Goal: Transaction & Acquisition: Book appointment/travel/reservation

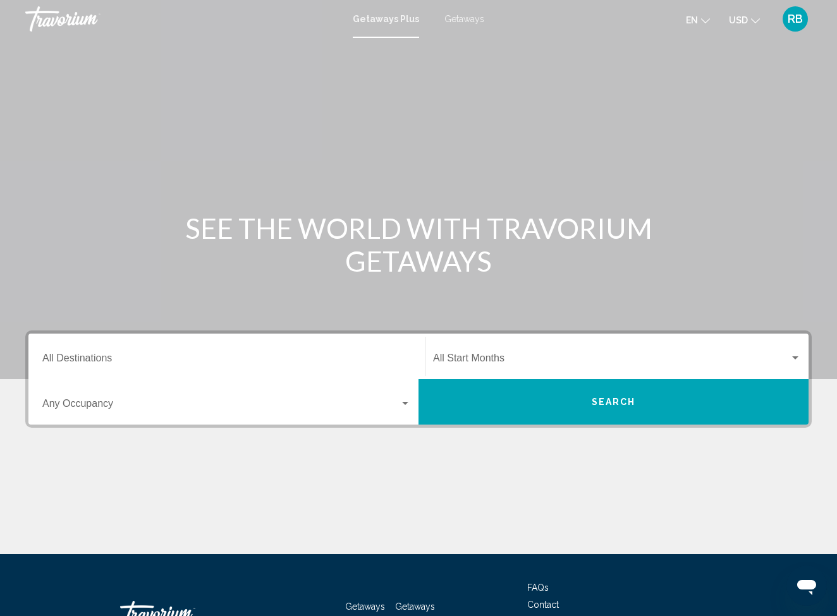
click at [392, 21] on span "Getaways Plus" at bounding box center [386, 19] width 66 height 10
click at [377, 19] on span "Getaways Plus" at bounding box center [386, 19] width 66 height 10
click at [379, 19] on span "Getaways Plus" at bounding box center [386, 19] width 66 height 10
click at [470, 18] on span "Getaways" at bounding box center [464, 19] width 40 height 10
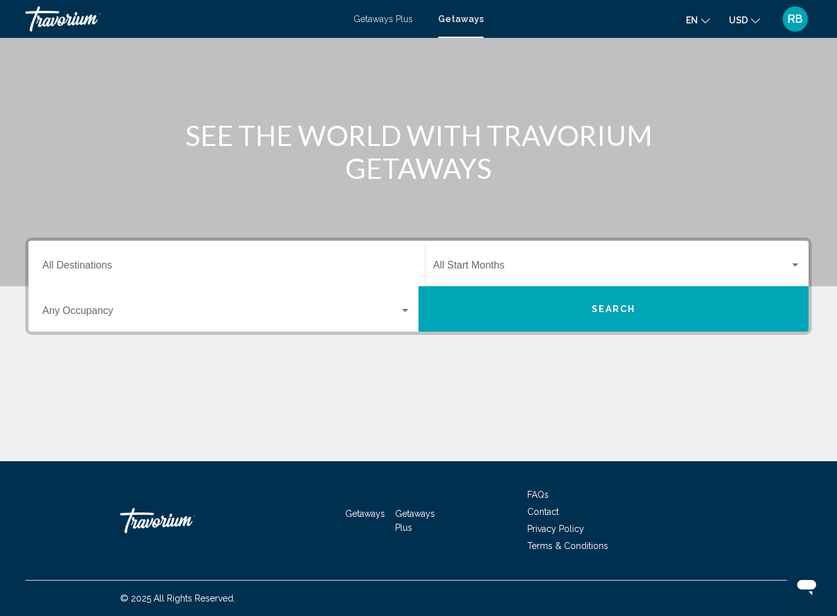
scroll to position [93, 0]
click at [406, 524] on span "Getaways Plus" at bounding box center [415, 521] width 40 height 24
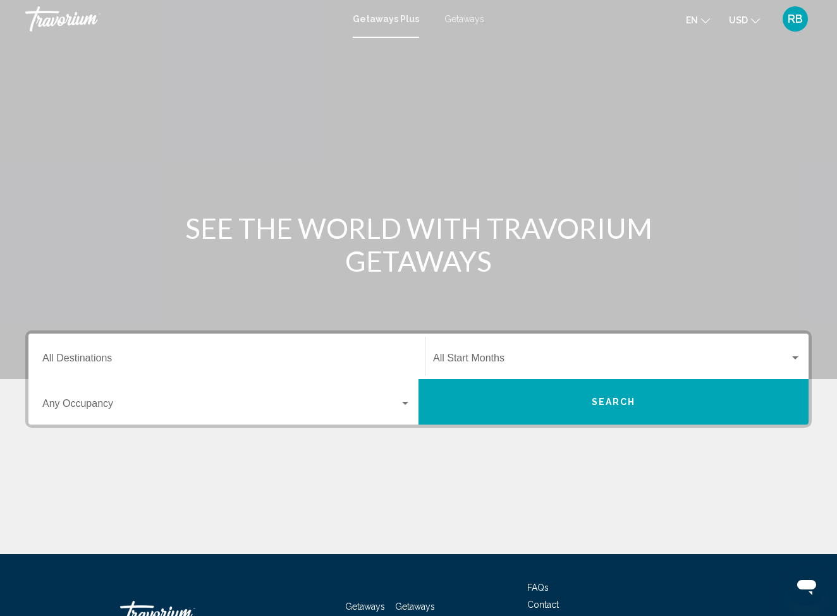
click at [465, 21] on span "Getaways" at bounding box center [464, 19] width 40 height 10
click at [471, 358] on span "Search widget" at bounding box center [611, 360] width 357 height 11
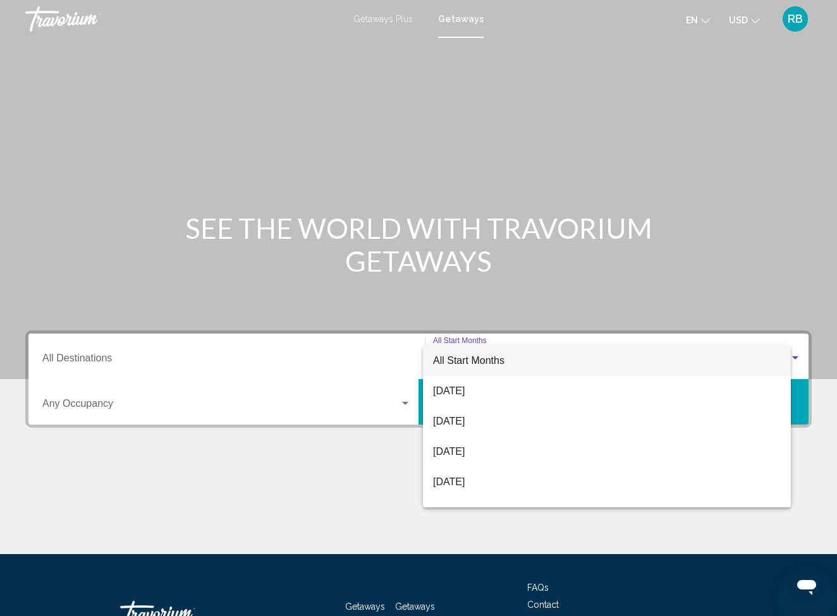
scroll to position [93, 0]
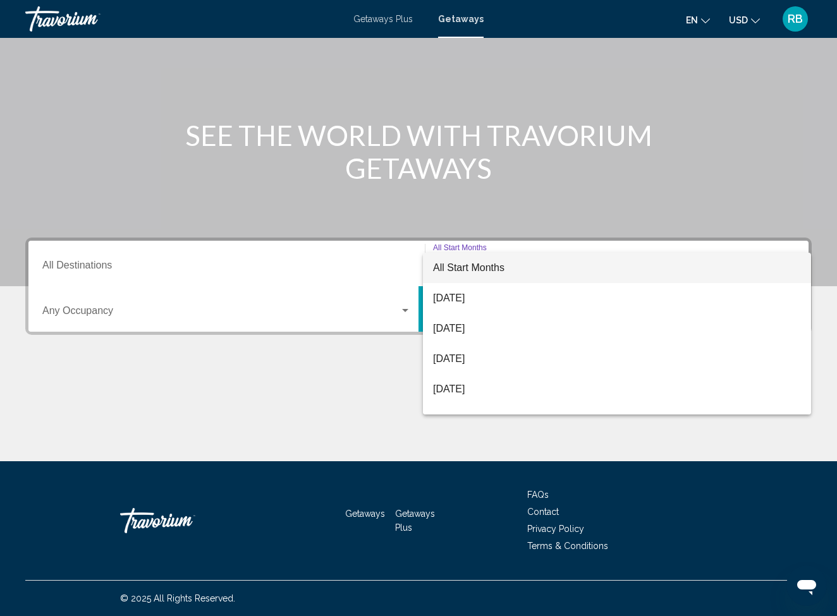
click at [77, 267] on div at bounding box center [418, 308] width 837 height 616
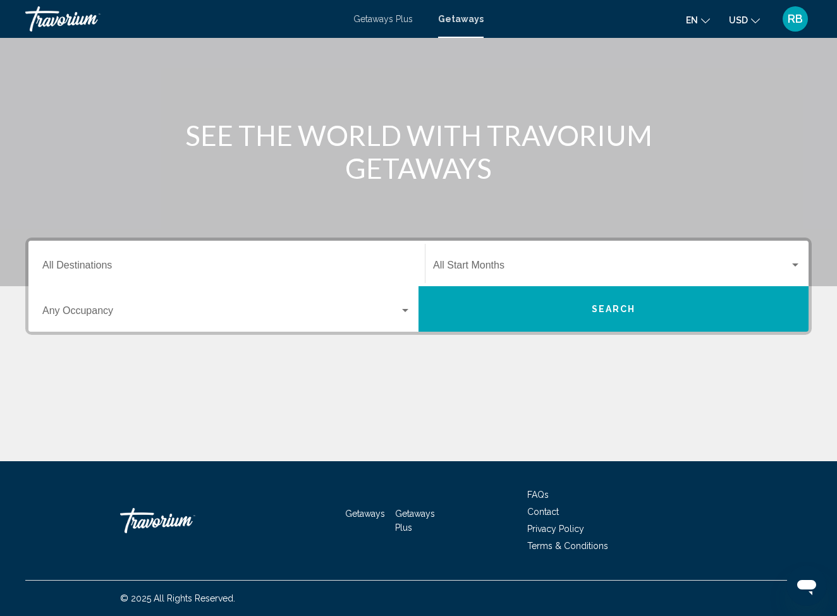
click at [67, 314] on span "Search widget" at bounding box center [220, 313] width 357 height 11
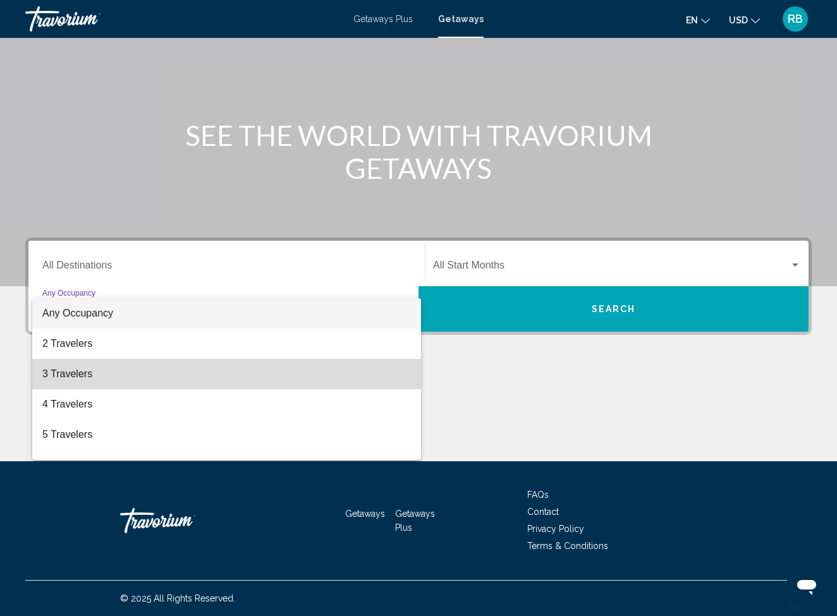
drag, startPoint x: 64, startPoint y: 362, endPoint x: 91, endPoint y: 340, distance: 34.6
click at [66, 359] on span "3 Travelers" at bounding box center [226, 374] width 369 height 30
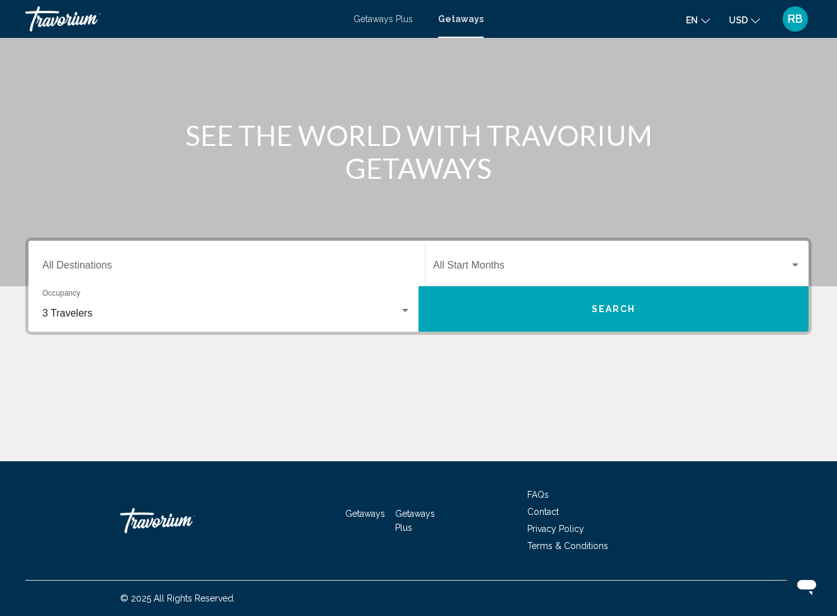
drag, startPoint x: 157, startPoint y: 233, endPoint x: 480, endPoint y: 273, distance: 325.0
click at [161, 232] on div "Main content" at bounding box center [418, 96] width 837 height 379
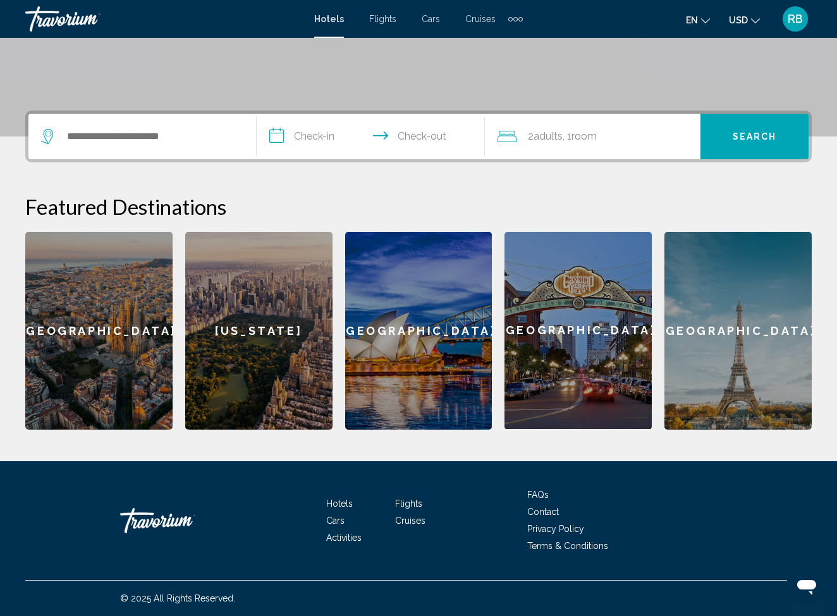
scroll to position [243, 0]
click at [405, 504] on span "Flights" at bounding box center [408, 504] width 27 height 10
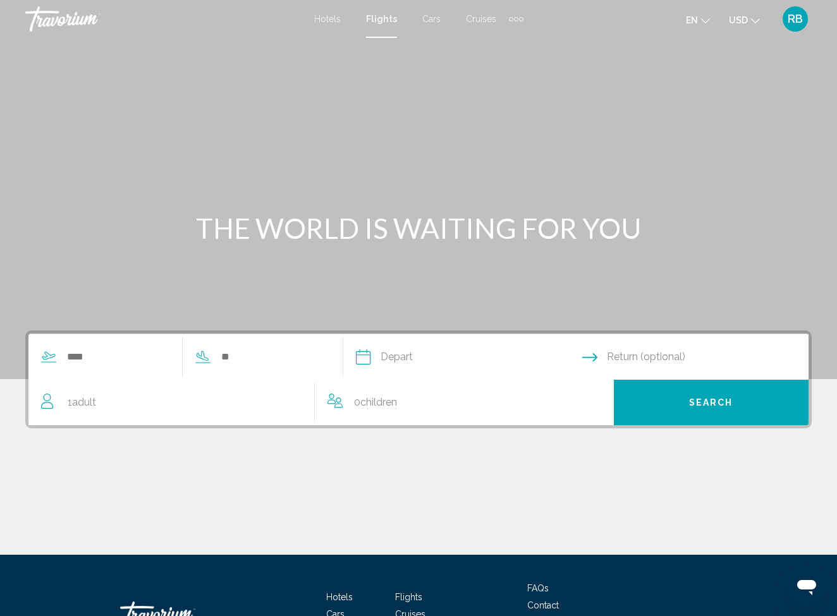
click at [59, 360] on div "Search widget" at bounding box center [105, 357] width 154 height 19
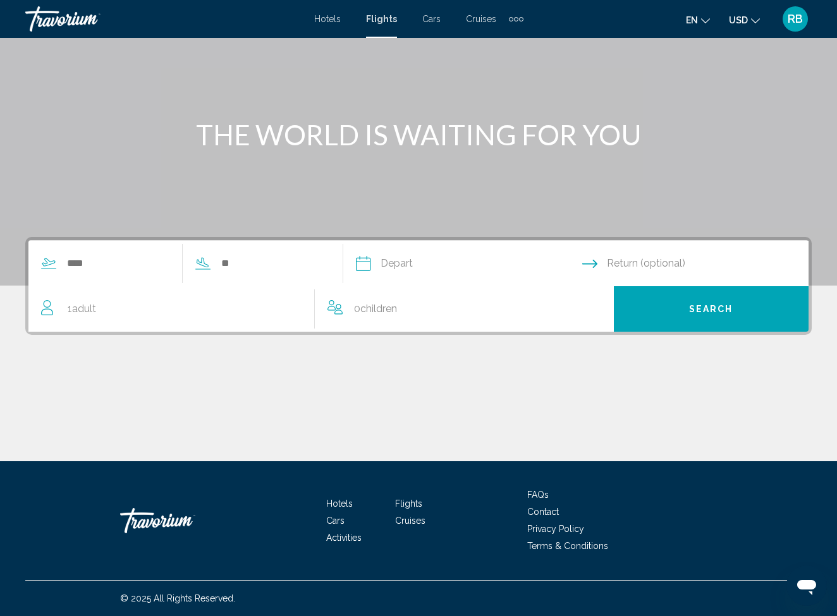
scroll to position [94, 0]
click at [336, 521] on span "Cars" at bounding box center [335, 521] width 18 height 10
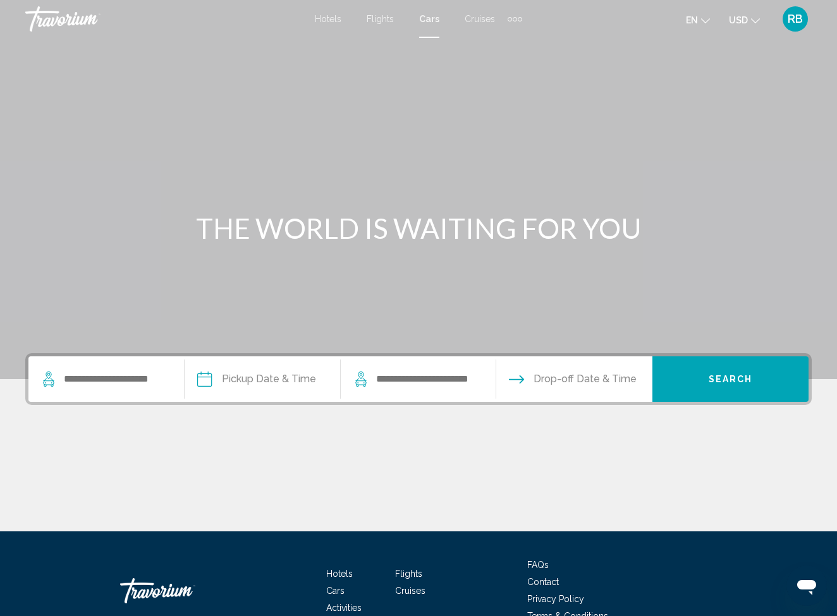
click at [409, 574] on span "Flights" at bounding box center [408, 574] width 27 height 10
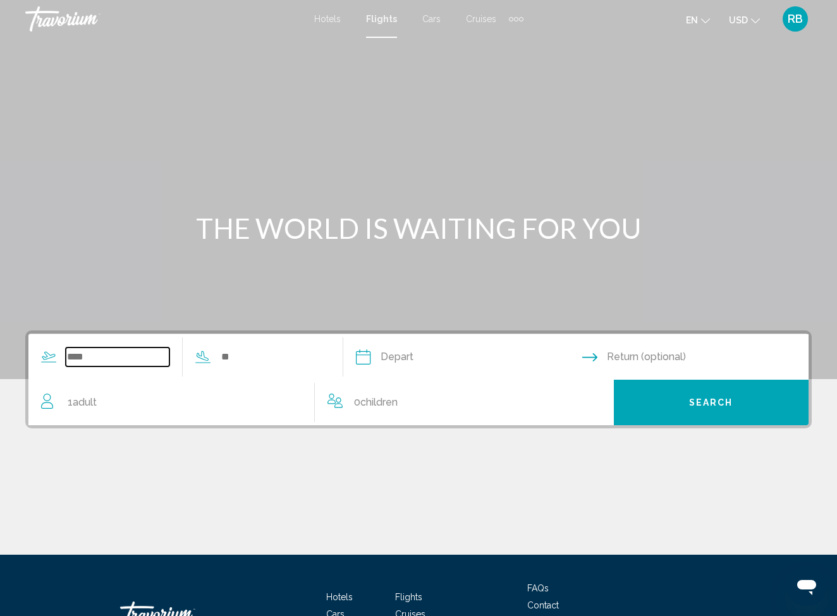
click at [66, 363] on input "Search widget" at bounding box center [118, 357] width 104 height 19
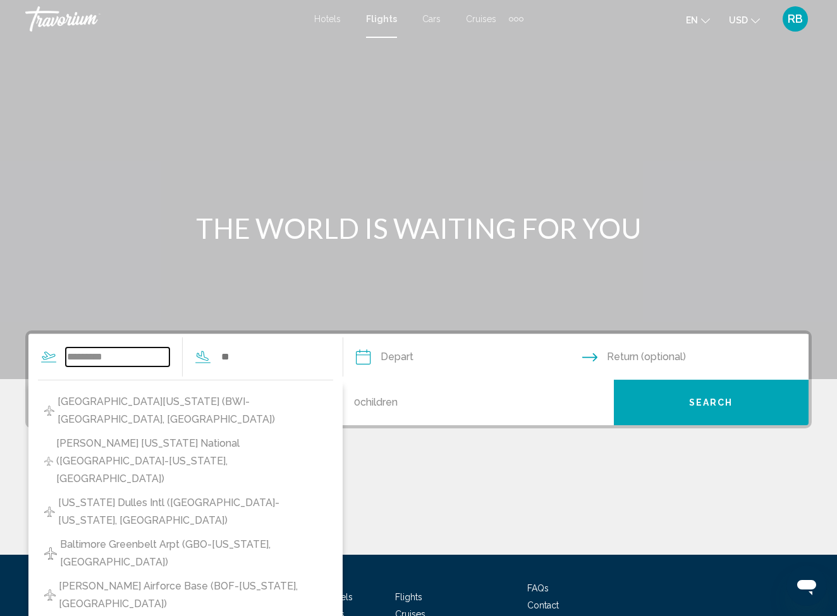
scroll to position [1, 0]
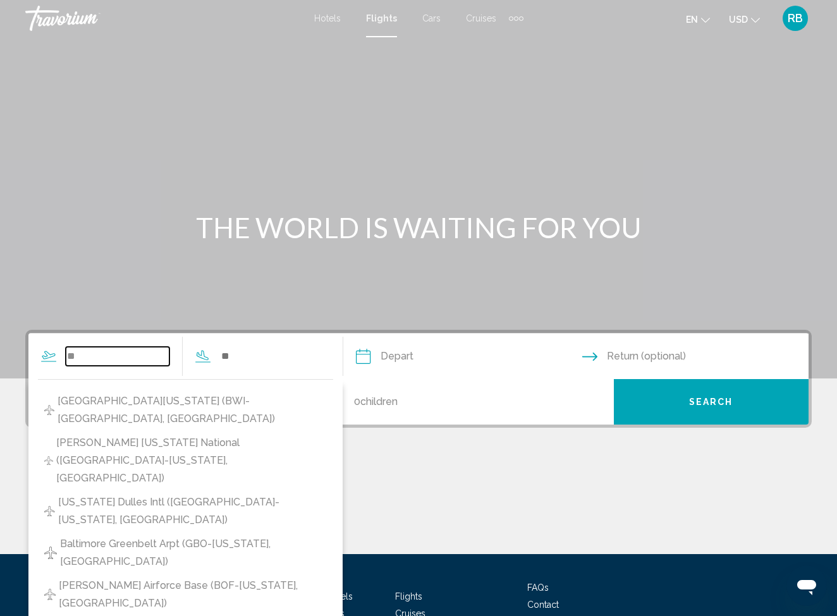
type input "*"
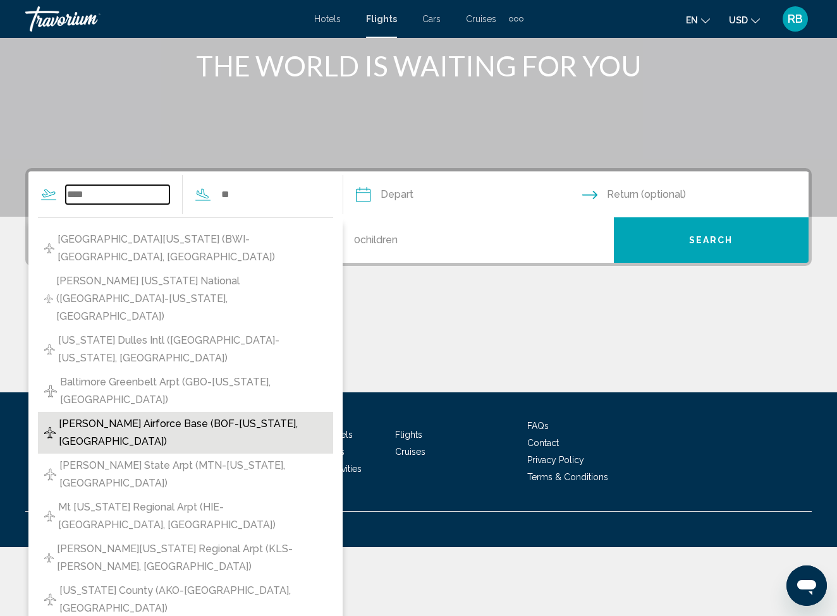
scroll to position [162, 0]
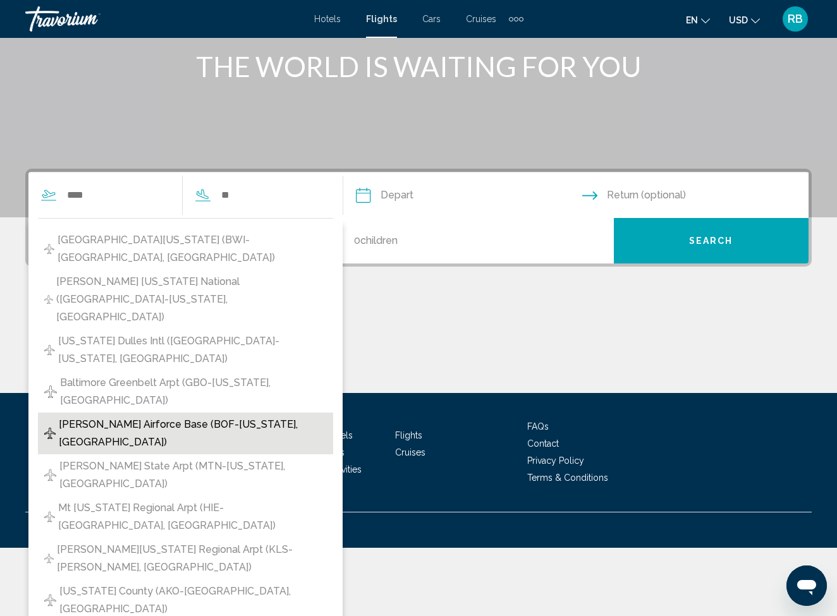
click at [116, 422] on span "[PERSON_NAME] Airforce Base (BOF-[US_STATE], [GEOGRAPHIC_DATA])" at bounding box center [193, 433] width 268 height 35
type input "**********"
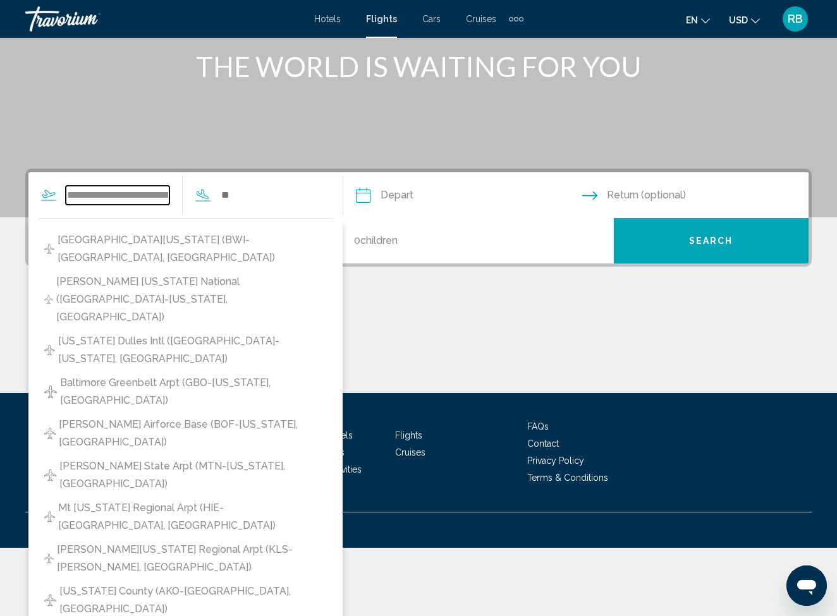
scroll to position [94, 0]
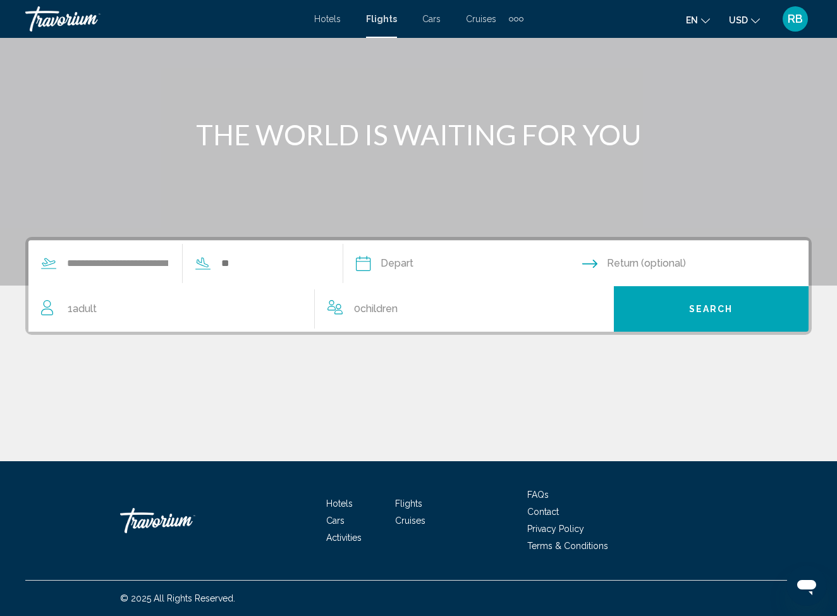
drag, startPoint x: 85, startPoint y: 232, endPoint x: 90, endPoint y: 236, distance: 6.7
click at [85, 232] on div "Main content" at bounding box center [418, 95] width 837 height 379
drag, startPoint x: 54, startPoint y: 264, endPoint x: 63, endPoint y: 254, distance: 13.0
click at [56, 261] on div "**********" at bounding box center [105, 263] width 154 height 19
click at [52, 201] on div "Main content" at bounding box center [418, 95] width 837 height 379
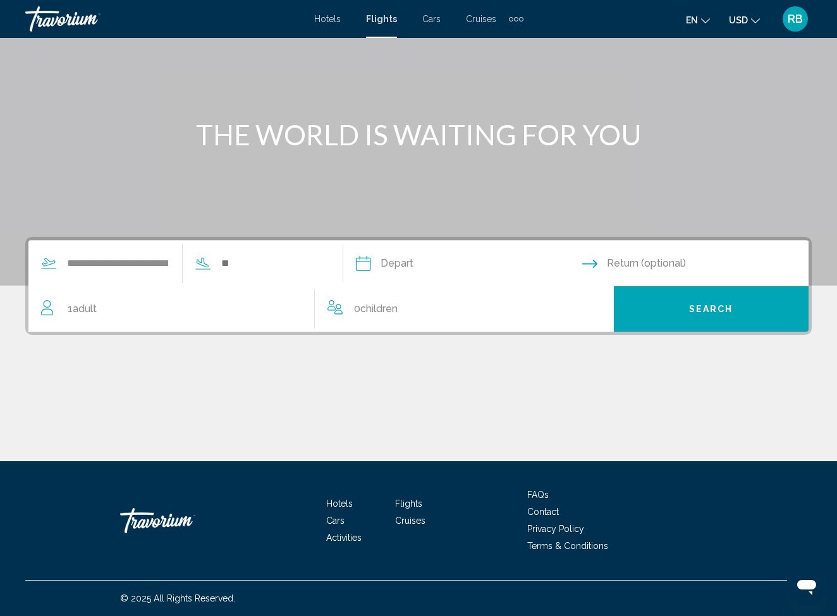
click at [326, 25] on div "Hotels Flights Cars Cruises Activities Hotels Flights Cars Cruises Activities" at bounding box center [418, 19] width 209 height 20
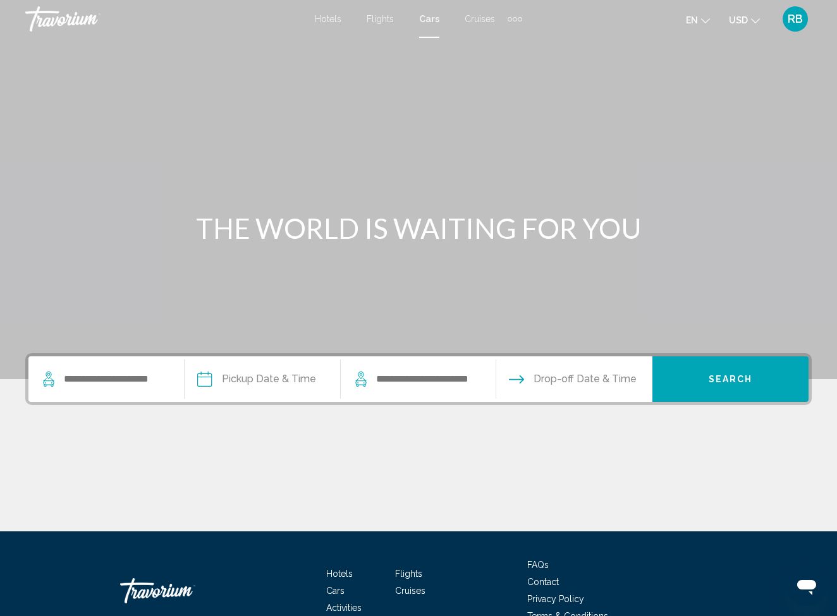
drag, startPoint x: 99, startPoint y: 66, endPoint x: 99, endPoint y: 78, distance: 12.0
click at [98, 75] on div "Main content" at bounding box center [418, 189] width 837 height 379
drag, startPoint x: 74, startPoint y: 12, endPoint x: 16, endPoint y: 13, distance: 58.2
click at [71, 13] on div "Travorium" at bounding box center [88, 18] width 126 height 25
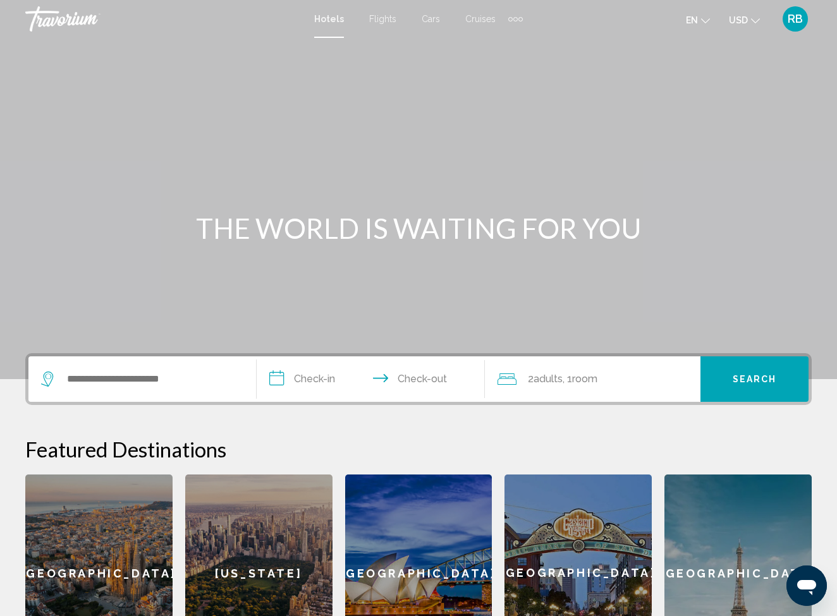
click at [30, 197] on div "Main content" at bounding box center [418, 189] width 837 height 379
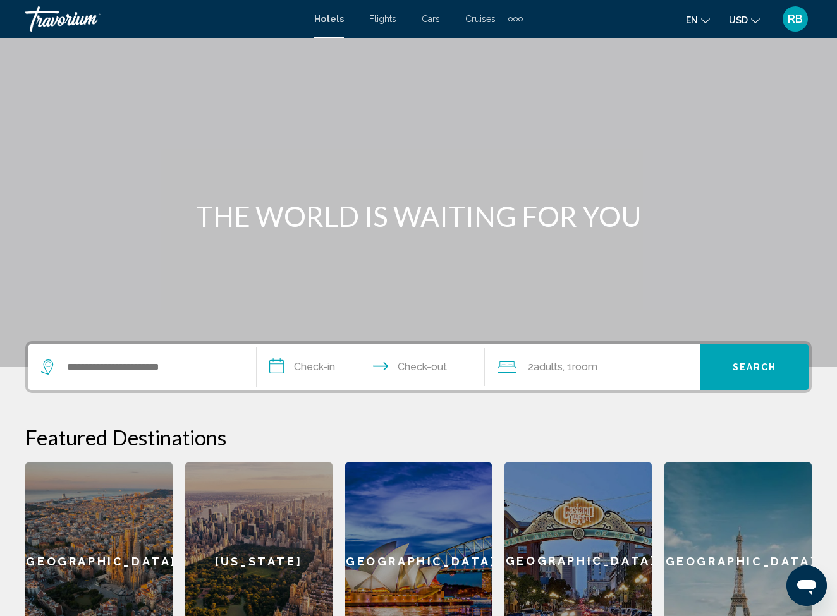
scroll to position [50, 0]
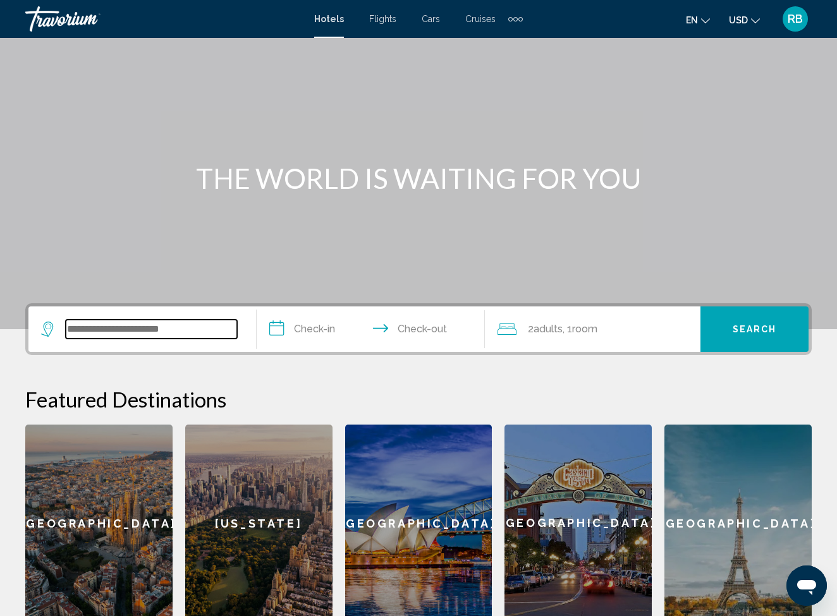
drag, startPoint x: 104, startPoint y: 326, endPoint x: 111, endPoint y: 327, distance: 7.0
click at [105, 327] on input "Search widget" at bounding box center [151, 329] width 171 height 19
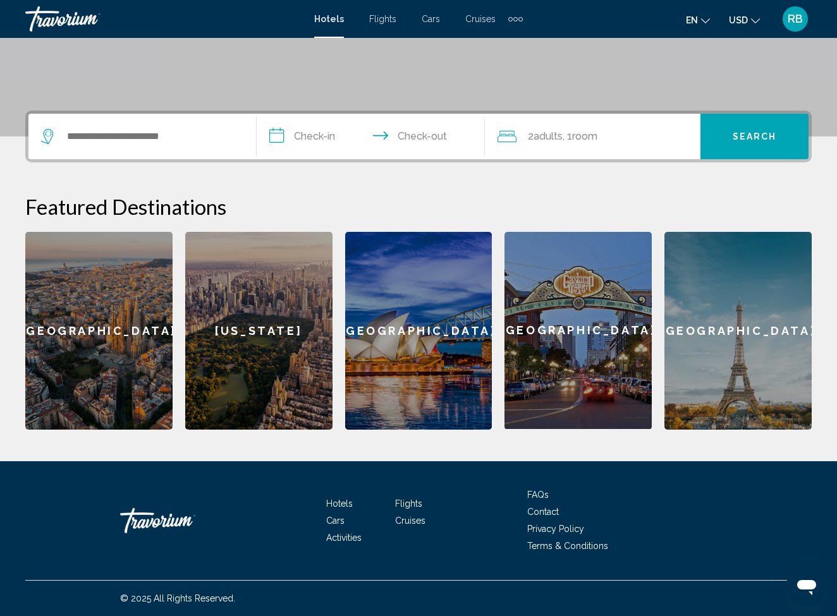
click at [146, 296] on div "Barcelona" at bounding box center [98, 331] width 147 height 198
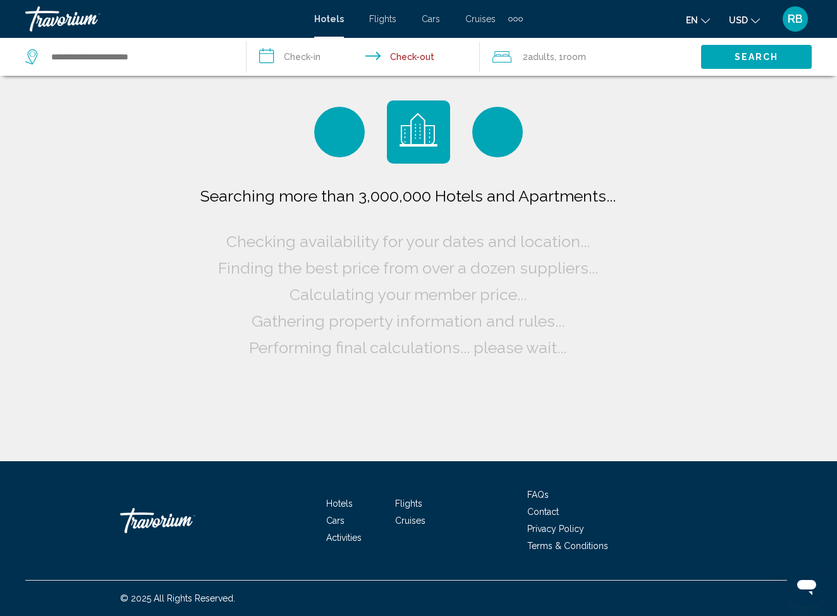
click at [126, 161] on div "Searching more than 3,000,000 Hotels and Apartments... Checking availability fo…" at bounding box center [418, 231] width 837 height 462
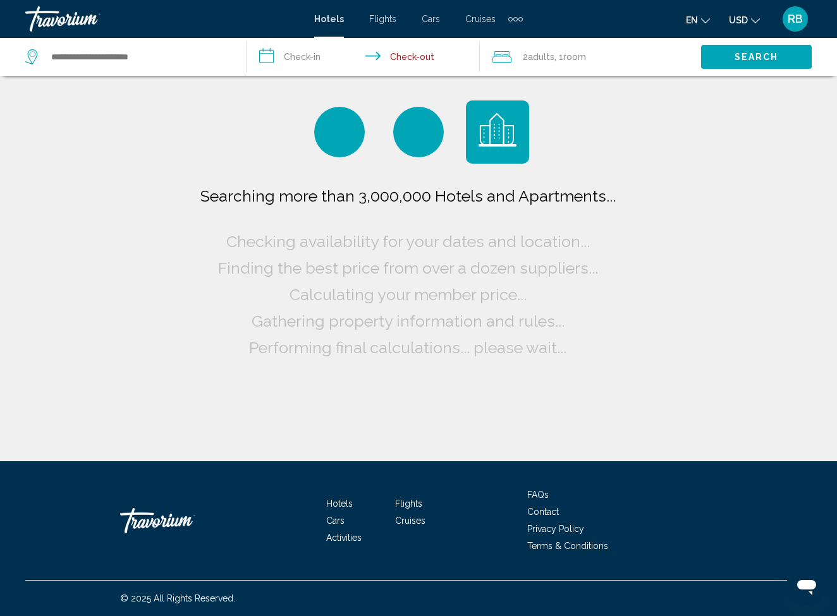
click at [127, 159] on div "Searching more than 3,000,000 Hotels and Apartments... Checking availability fo…" at bounding box center [418, 231] width 837 height 462
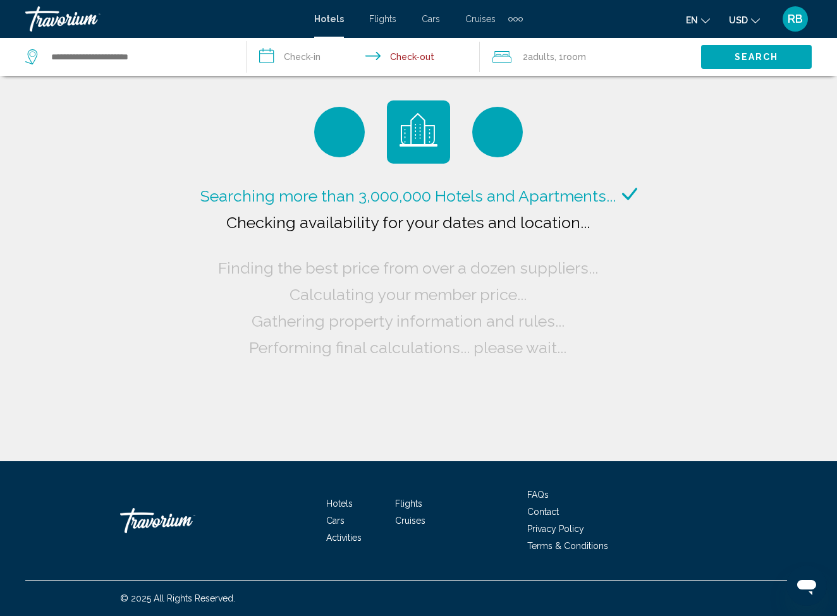
click at [238, 207] on div "Searching more than 3,000,000 Hotels and Apartments..." at bounding box center [418, 196] width 437 height 27
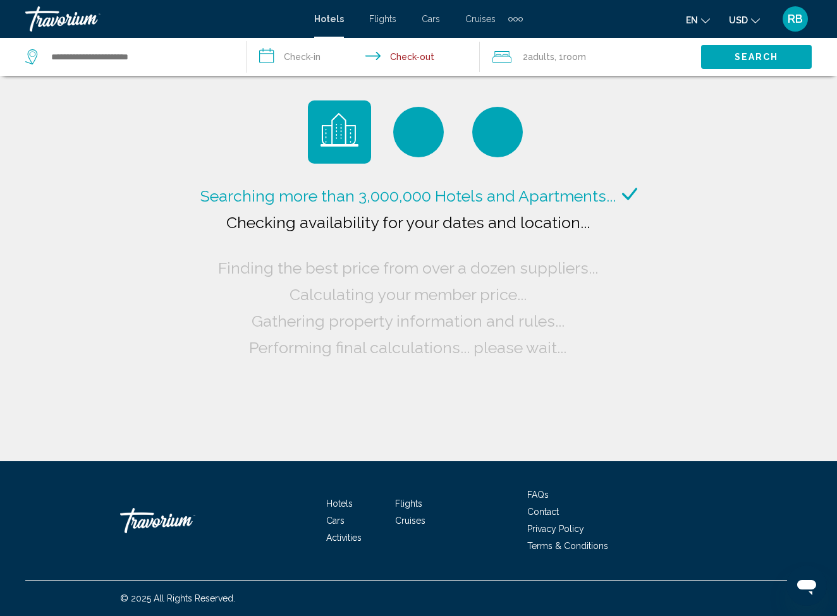
click at [142, 199] on div "Searching more than 3,000,000 Hotels and Apartments... Checking availability fo…" at bounding box center [418, 231] width 837 height 462
click at [128, 193] on div "Searching more than 3,000,000 Hotels and Apartments... Checking availability fo…" at bounding box center [418, 231] width 837 height 462
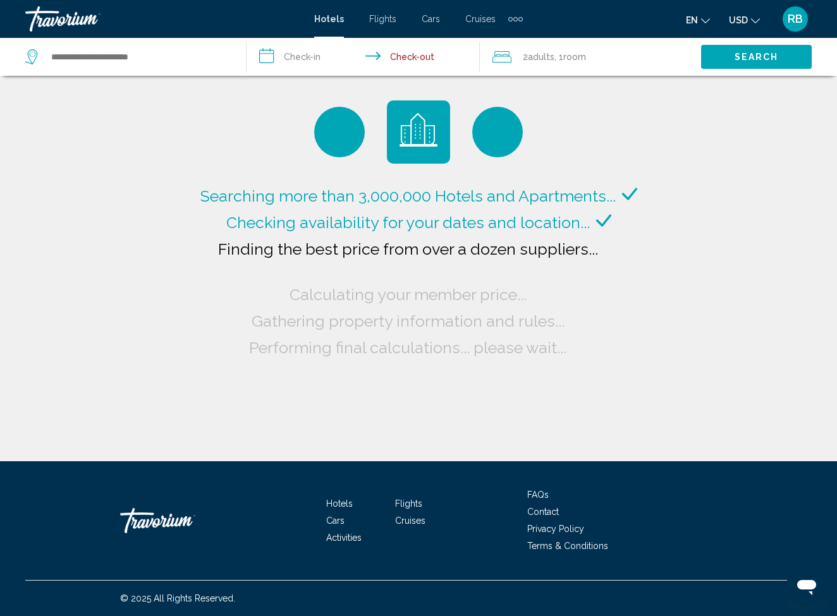
scroll to position [0, 0]
click at [410, 509] on li "Flights" at bounding box center [429, 503] width 69 height 14
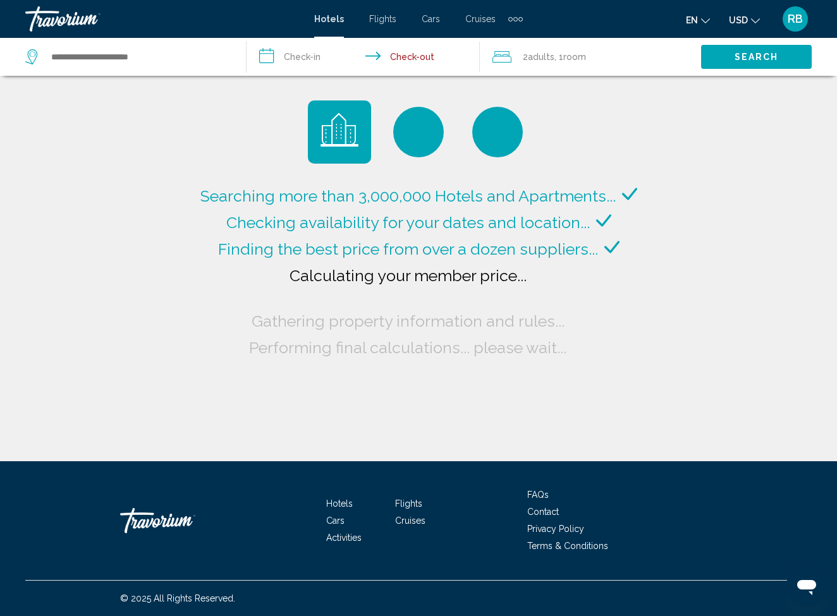
click at [412, 506] on span "Flights" at bounding box center [408, 504] width 27 height 10
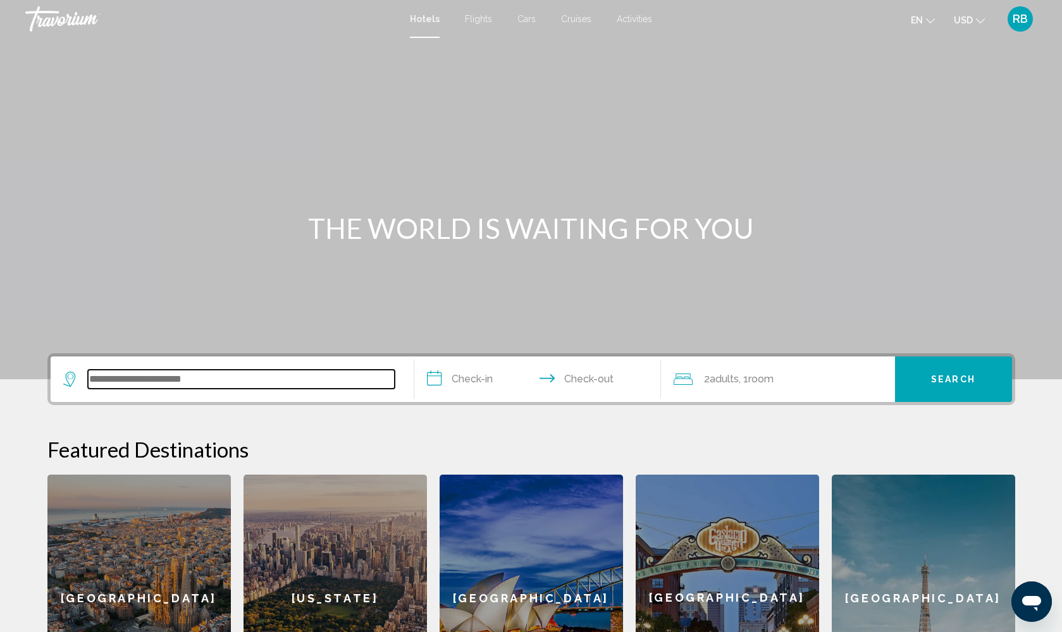
click at [105, 378] on input "Search widget" at bounding box center [241, 379] width 307 height 19
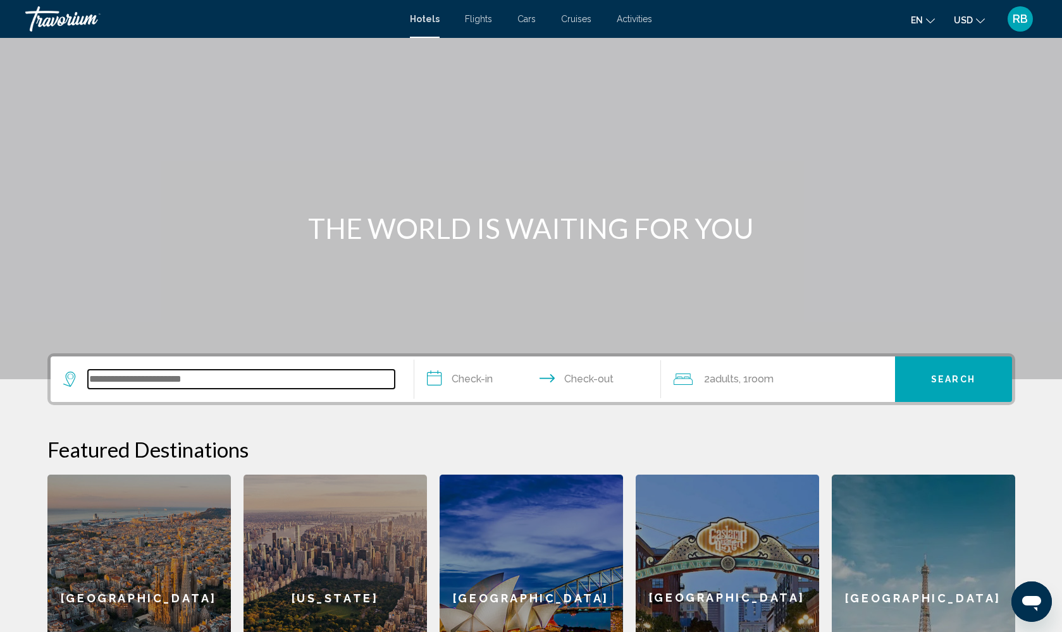
scroll to position [276, 0]
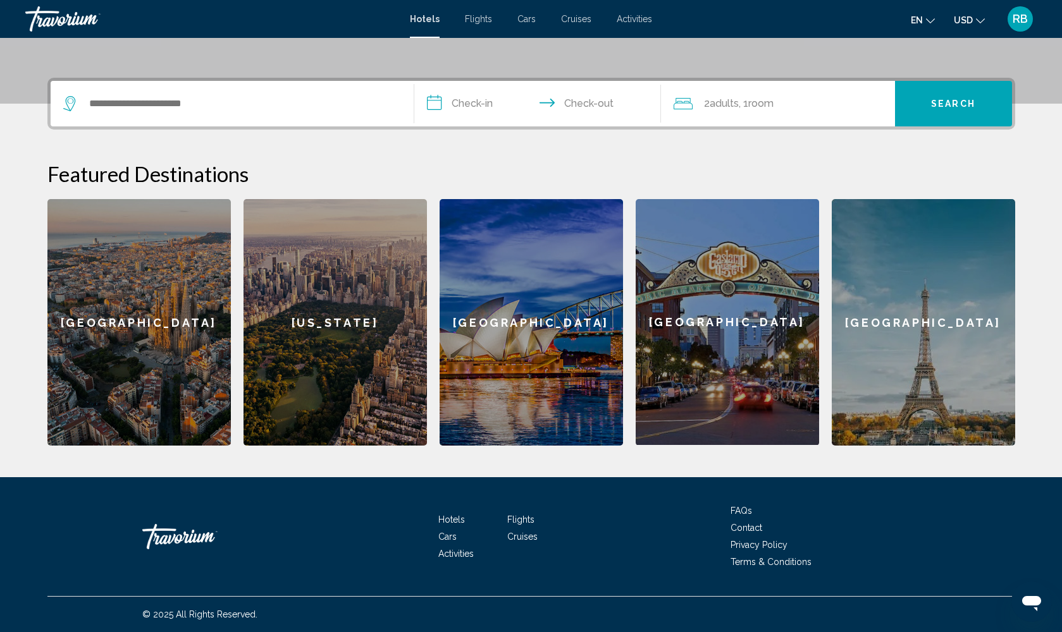
drag, startPoint x: 117, startPoint y: 361, endPoint x: 125, endPoint y: 361, distance: 8.2
click at [125, 361] on div "[GEOGRAPHIC_DATA]" at bounding box center [138, 322] width 183 height 247
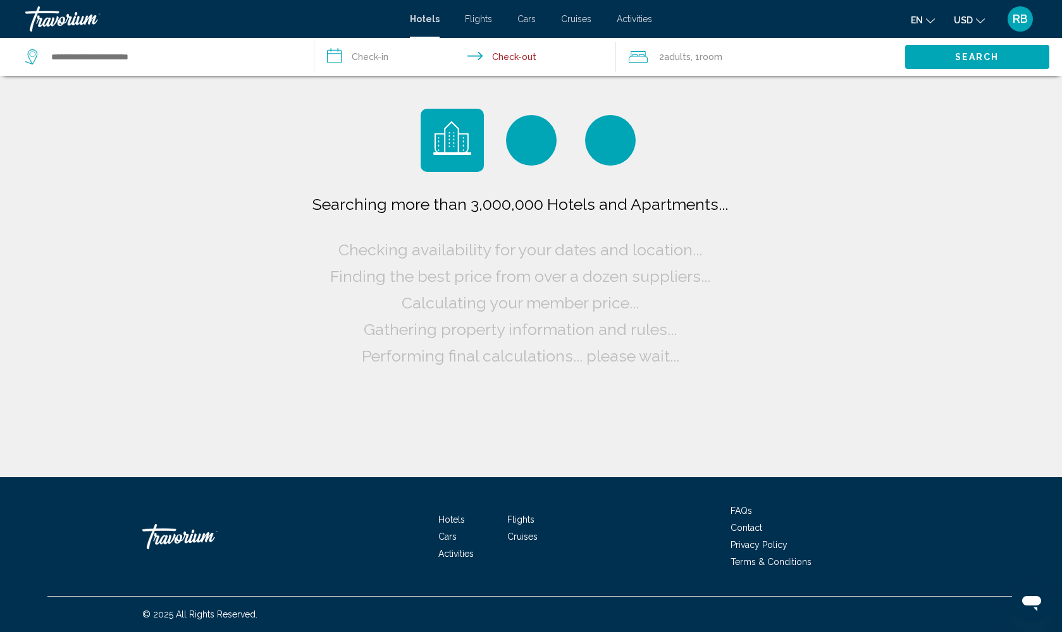
drag, startPoint x: 334, startPoint y: 360, endPoint x: 396, endPoint y: 350, distance: 62.7
click at [351, 357] on div "Searching more than 3,000,000 Hotels and Apartments... Checking availability fo…" at bounding box center [530, 280] width 443 height 178
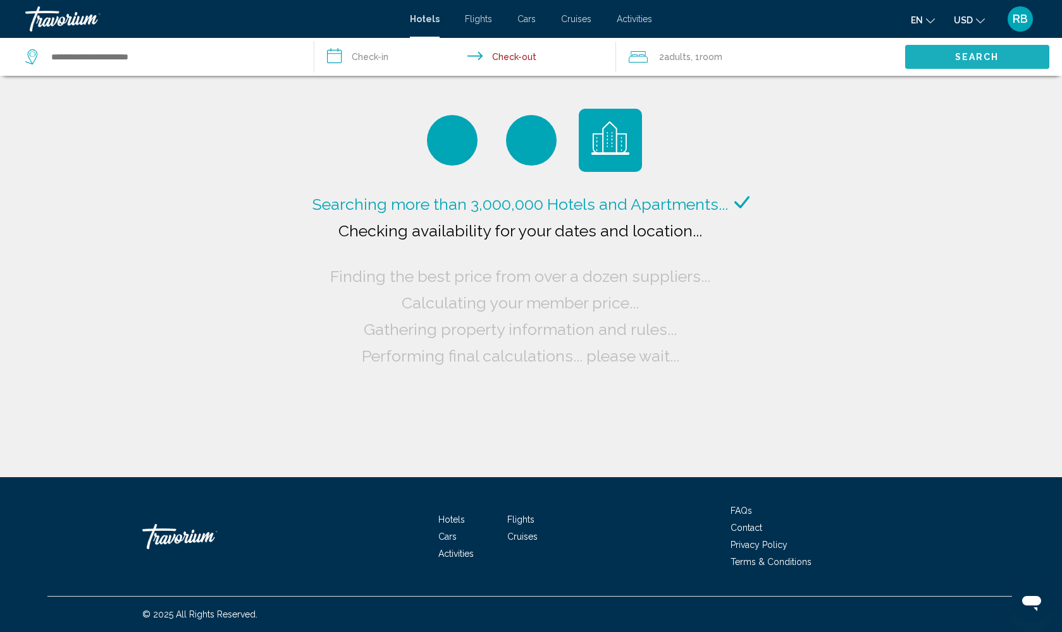
click at [836, 61] on span "Search" at bounding box center [977, 57] width 44 height 10
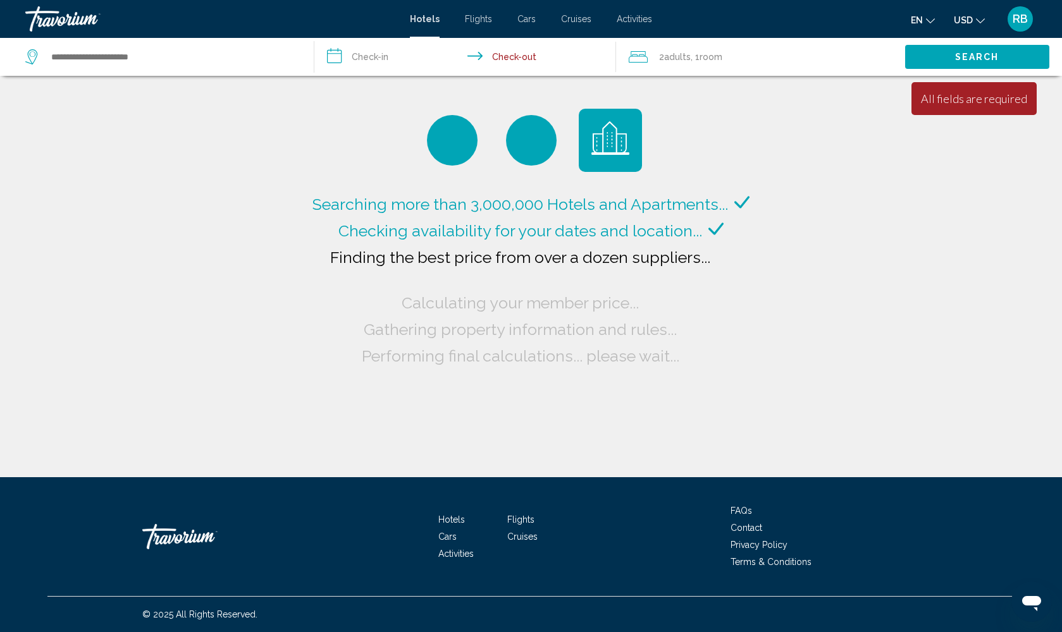
click at [836, 109] on div "Minimum length of stay is 1 day All fields are required Children ages are requi…" at bounding box center [973, 98] width 125 height 33
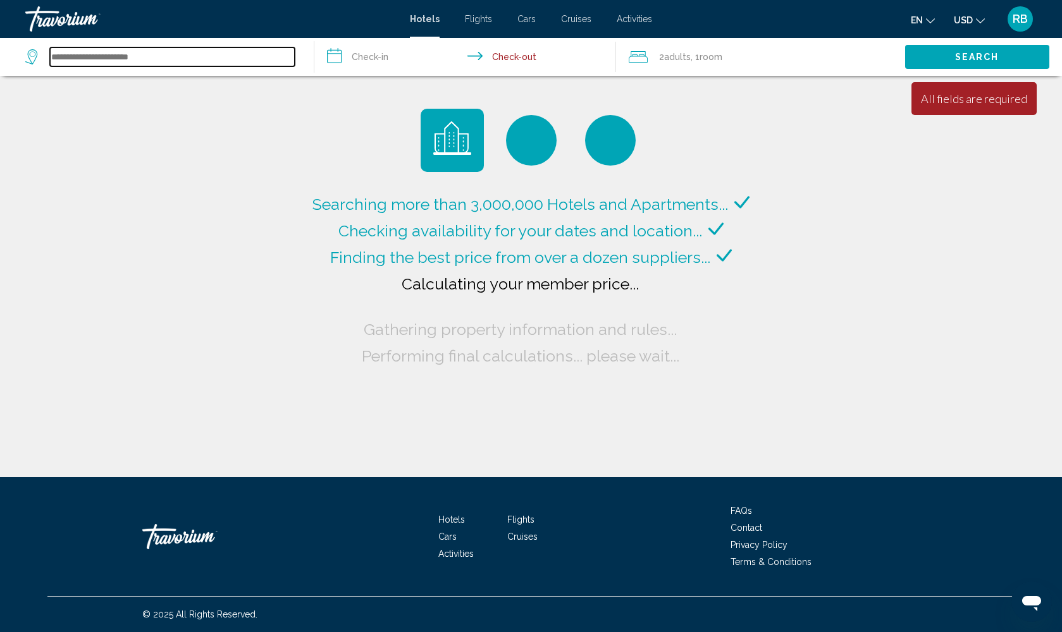
click at [66, 66] on input "Search widget" at bounding box center [172, 56] width 245 height 19
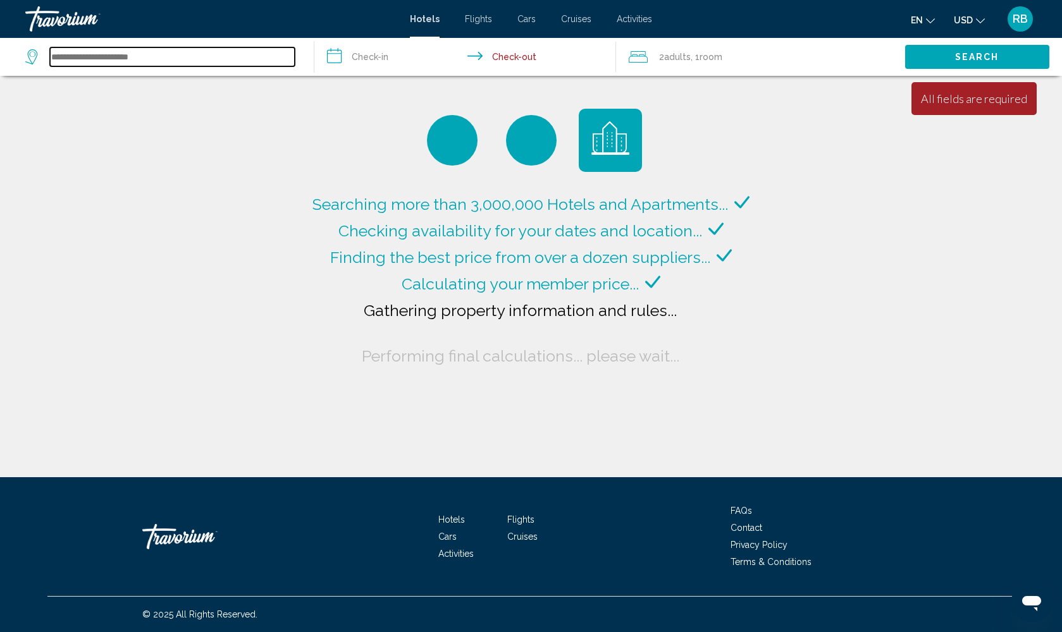
click at [83, 58] on input "Search widget" at bounding box center [172, 56] width 245 height 19
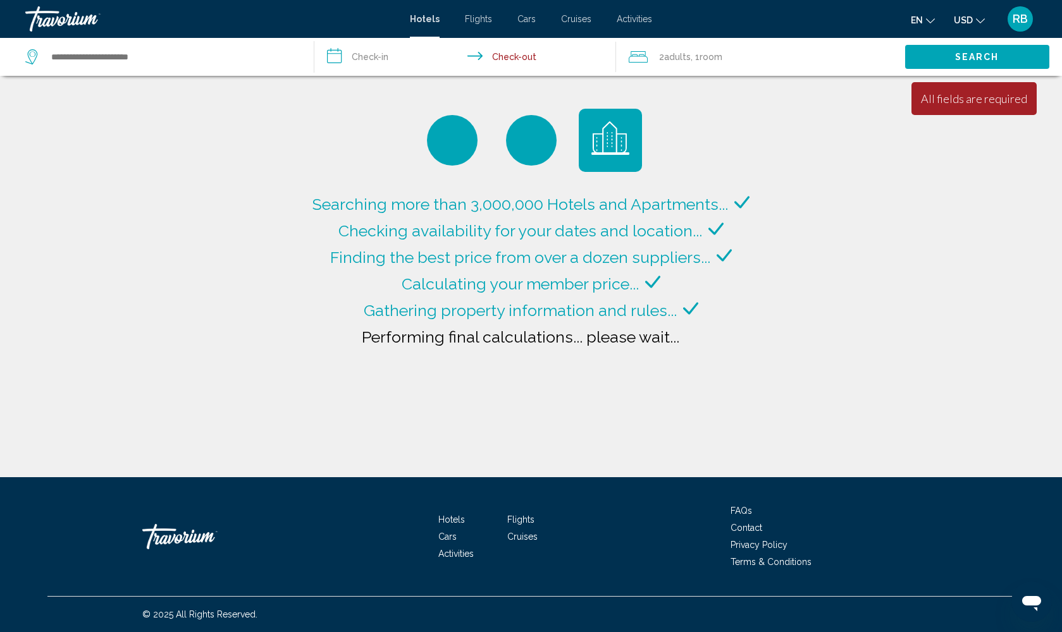
click at [677, 56] on span "Adults" at bounding box center [677, 57] width 27 height 10
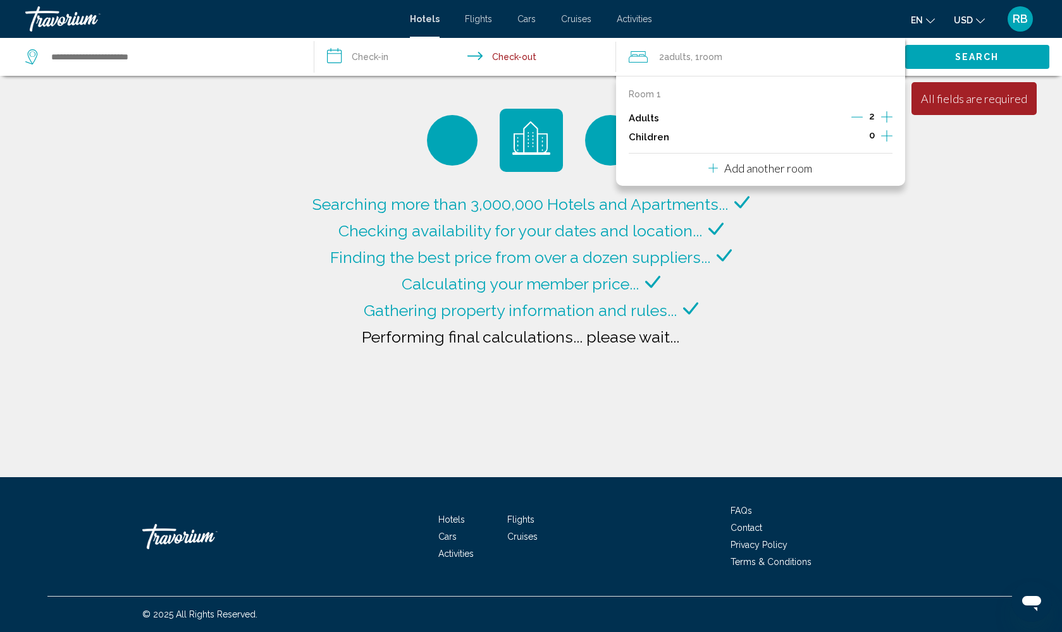
drag, startPoint x: 637, startPoint y: 125, endPoint x: 650, endPoint y: 137, distance: 17.9
click at [637, 125] on div "Adults 2" at bounding box center [760, 118] width 264 height 19
drag, startPoint x: 637, startPoint y: 145, endPoint x: 716, endPoint y: 130, distance: 80.5
click at [661, 137] on div "Children 0" at bounding box center [760, 137] width 264 height 19
type input "**********"
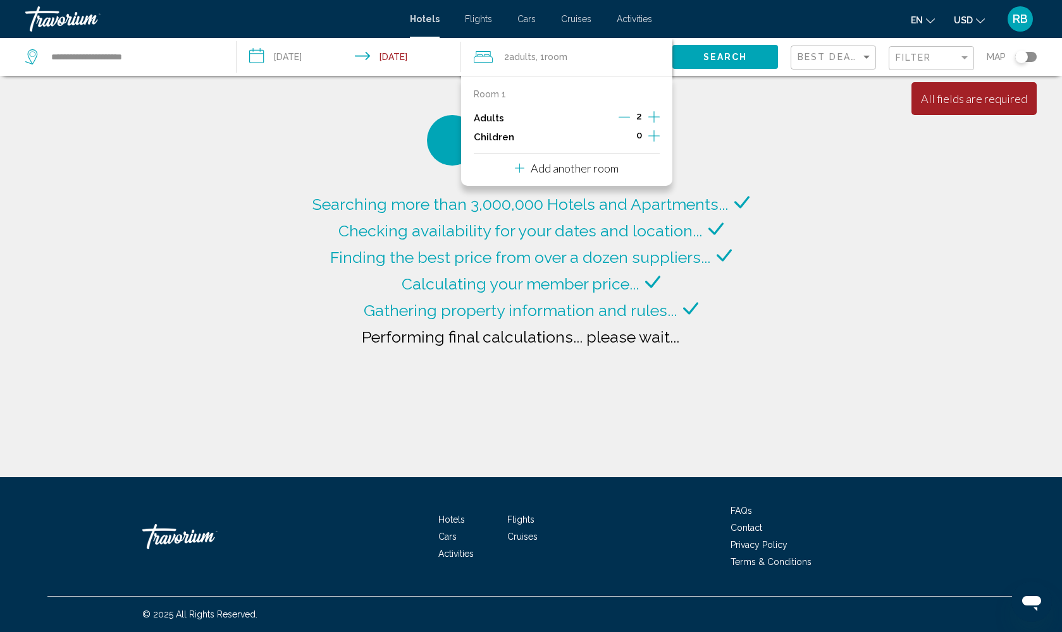
click at [836, 137] on div "Searching more than 3,000,000 Hotels and Apartments... Checking availability fo…" at bounding box center [531, 238] width 1062 height 477
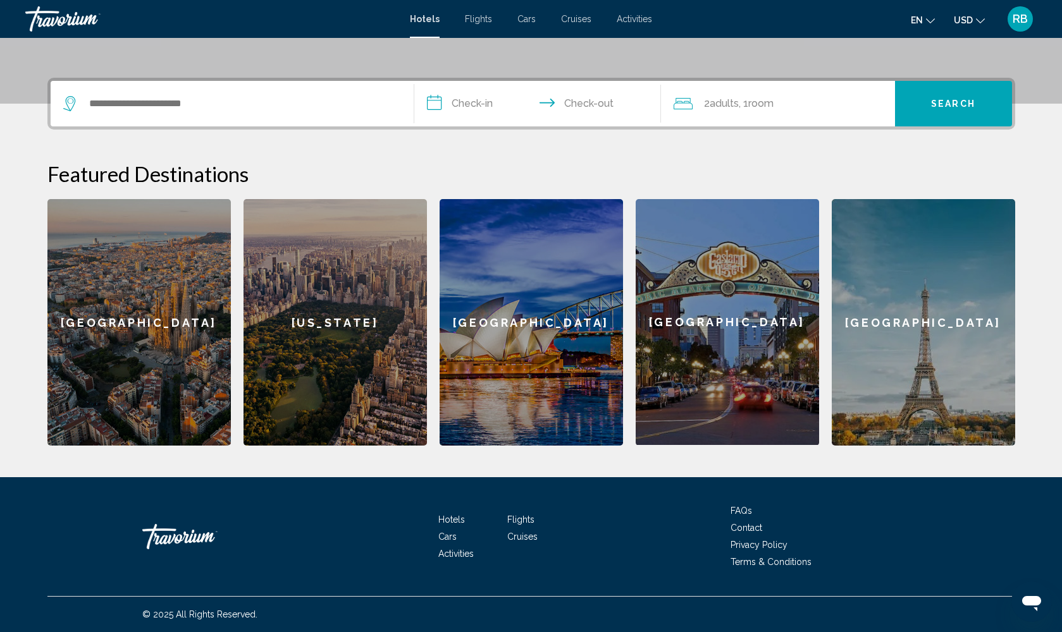
scroll to position [276, 0]
click at [339, 302] on div "New York" at bounding box center [334, 322] width 183 height 247
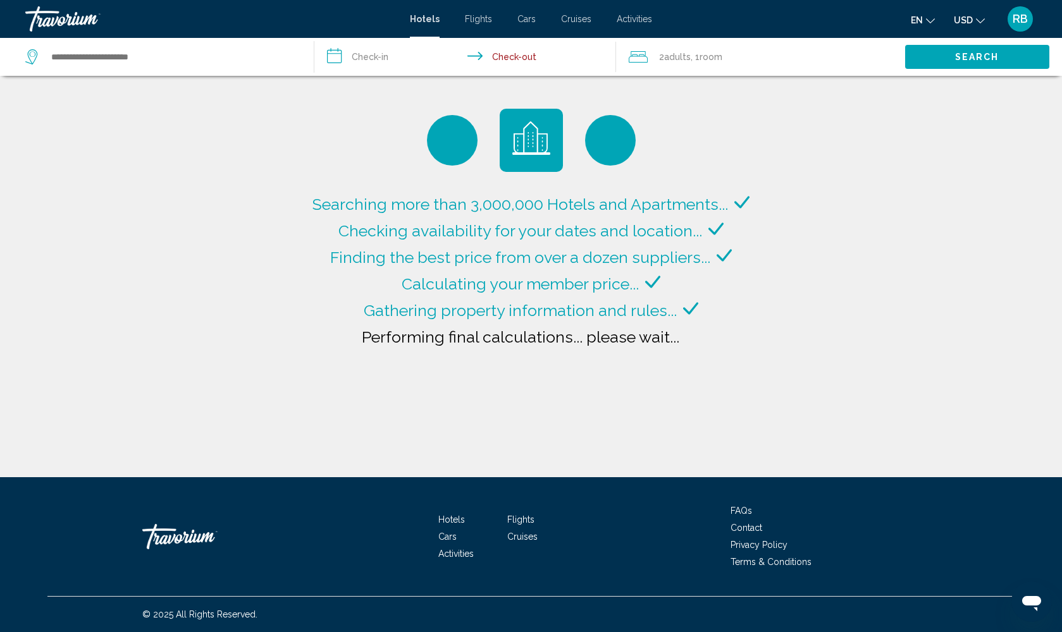
type input "**********"
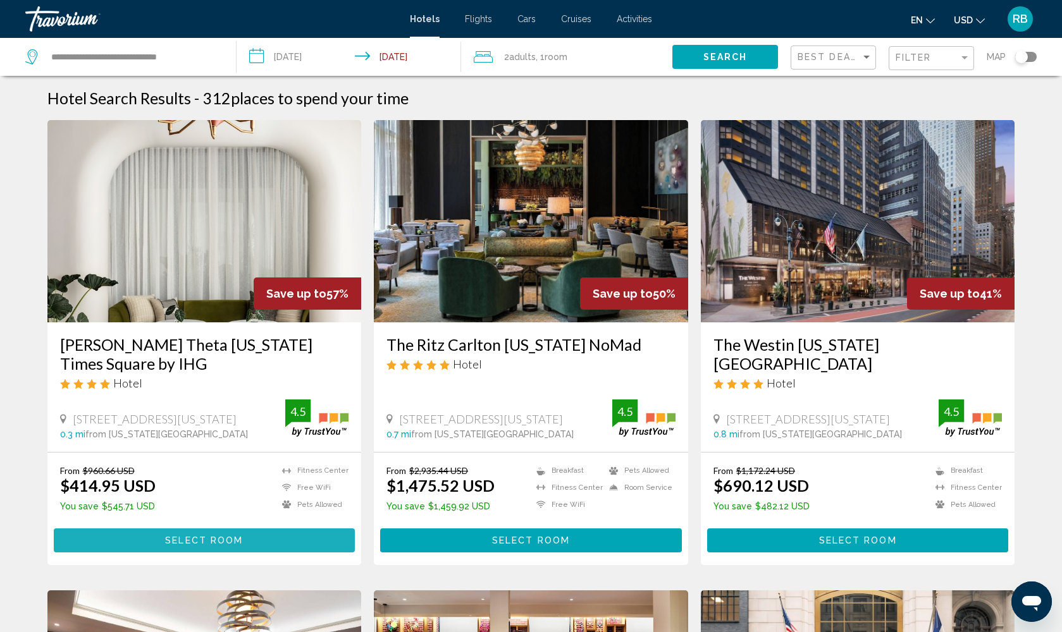
click at [203, 536] on span "Select Room" at bounding box center [204, 541] width 78 height 10
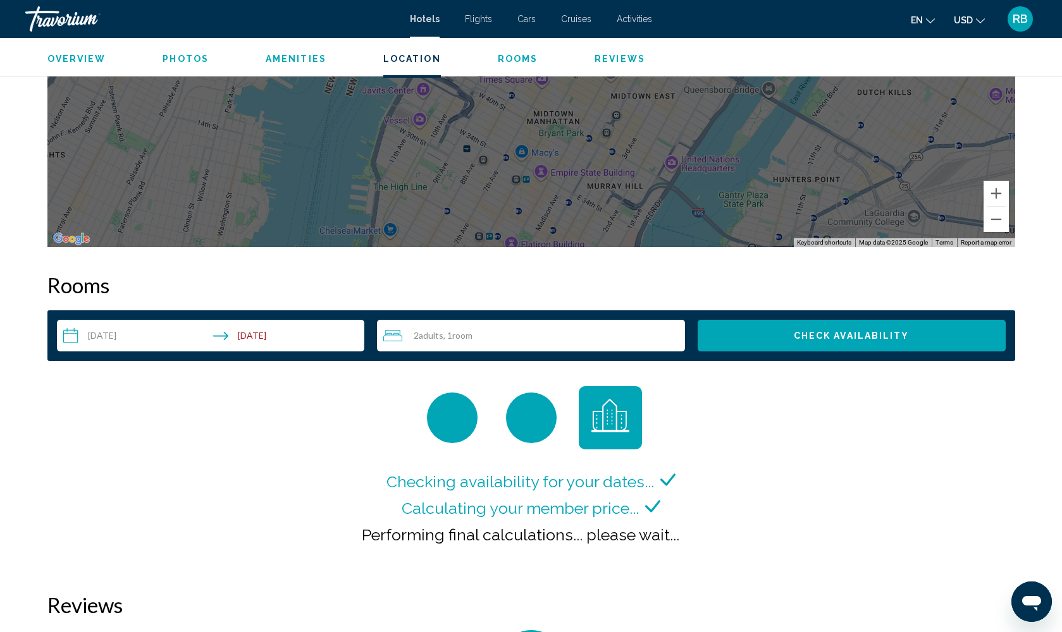
scroll to position [1355, 0]
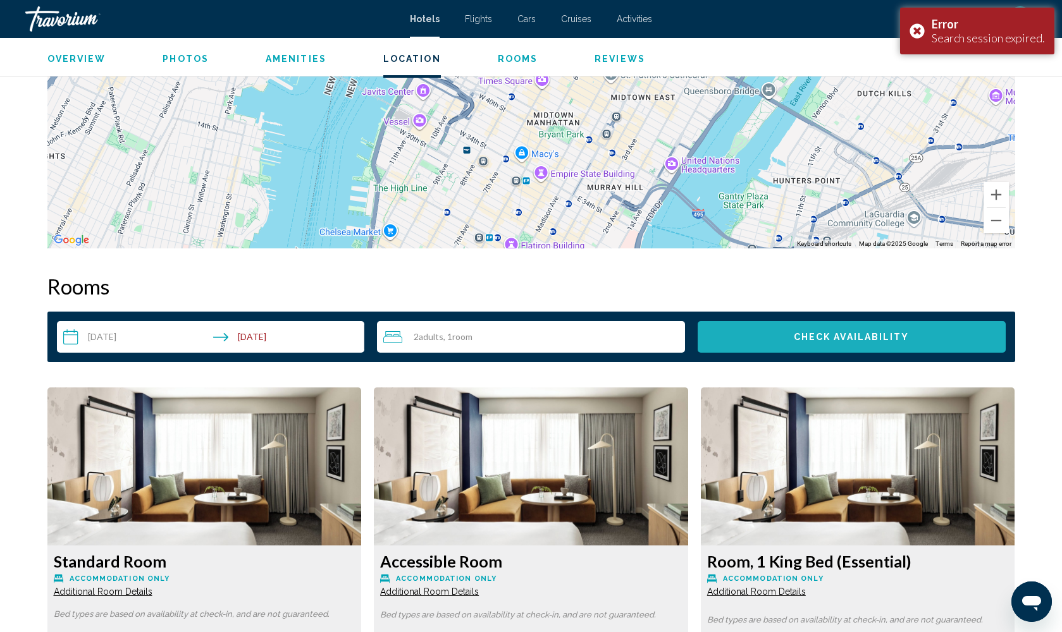
click at [836, 336] on span "Check Availability" at bounding box center [851, 338] width 116 height 10
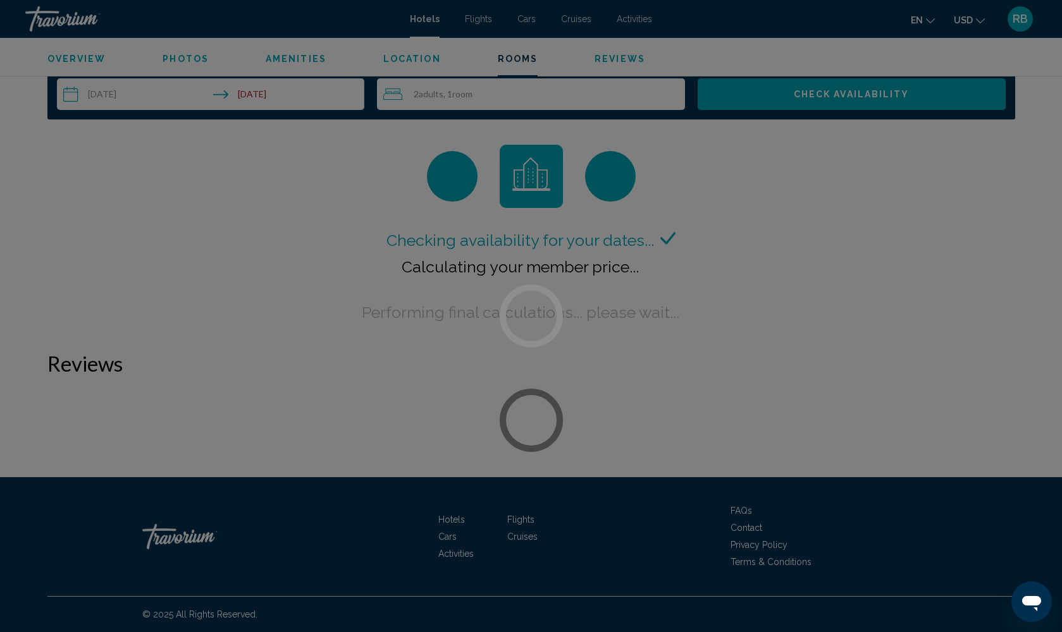
scroll to position [1598, 0]
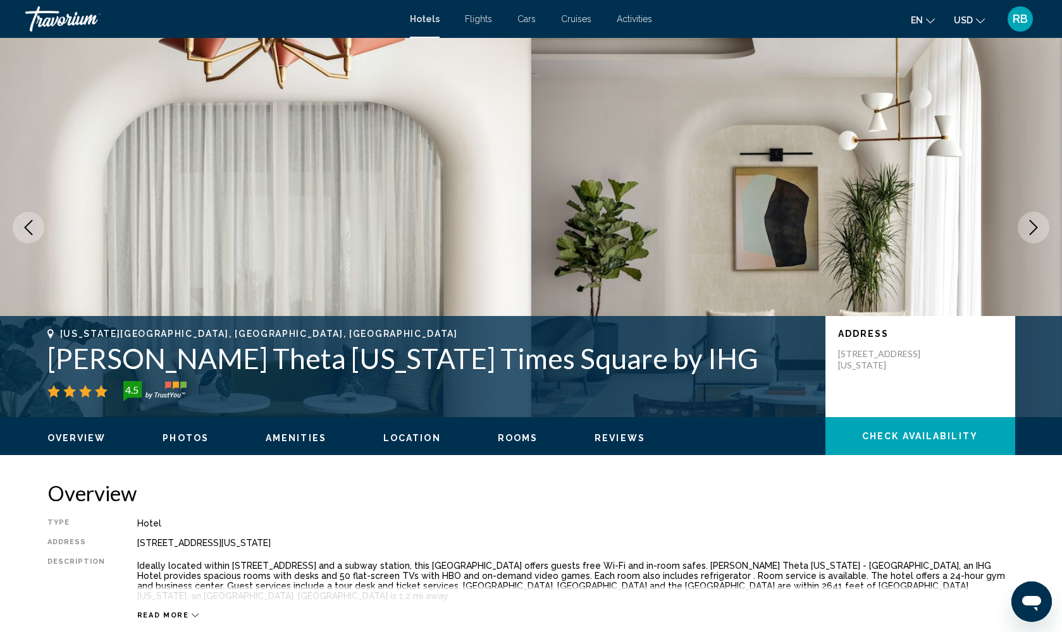
click at [153, 365] on h1 "Kimpton Theta New York Times Square by IHG" at bounding box center [429, 358] width 765 height 33
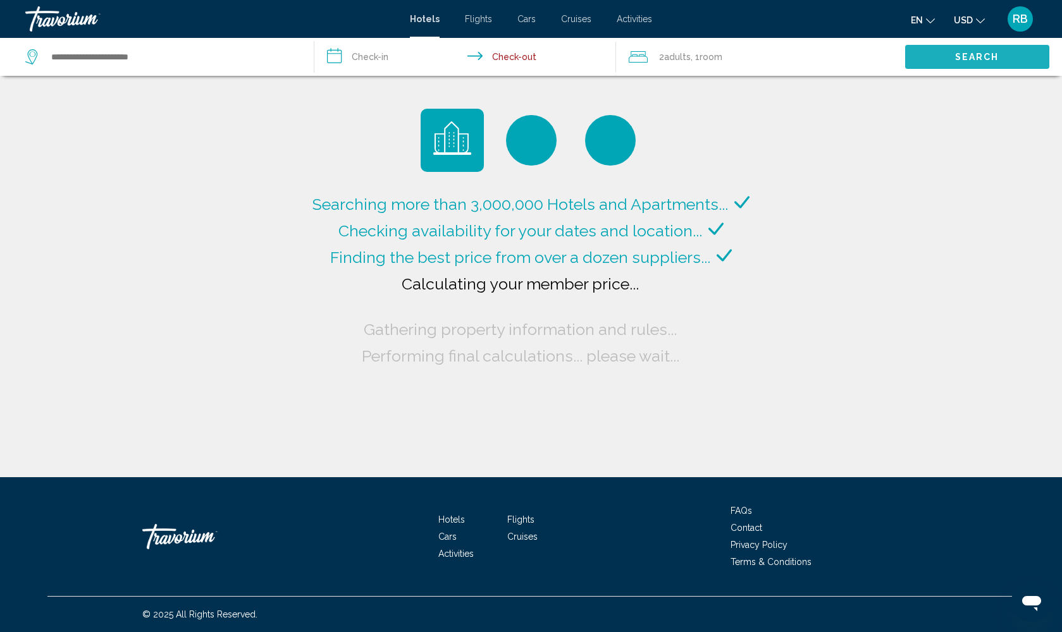
click at [836, 60] on span "Search" at bounding box center [977, 57] width 44 height 10
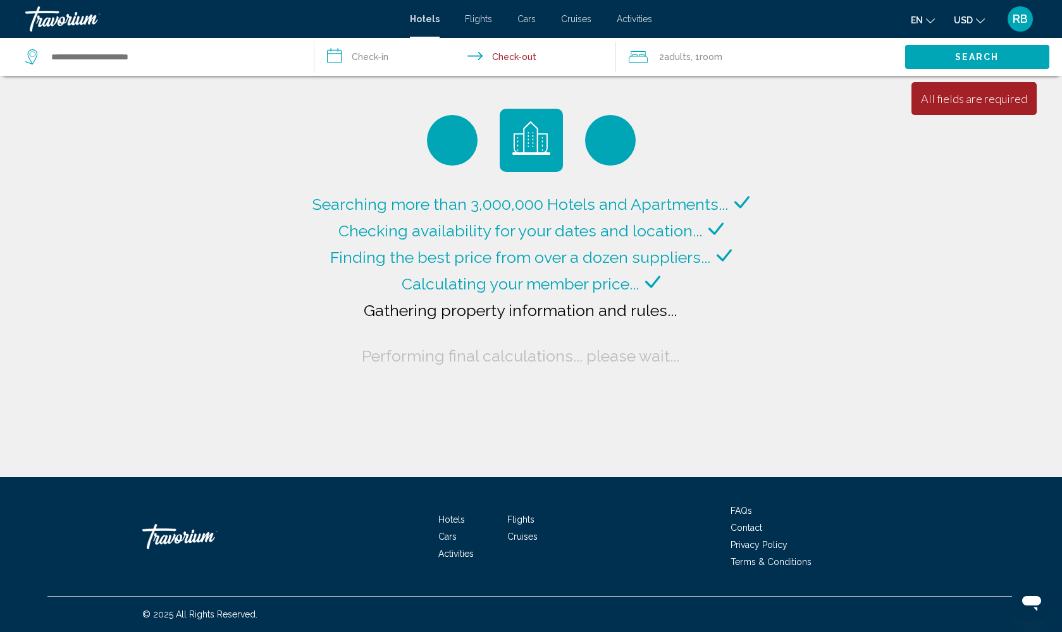
drag, startPoint x: 472, startPoint y: 19, endPoint x: 496, endPoint y: 20, distance: 24.1
click at [484, 20] on span "Flights" at bounding box center [478, 19] width 27 height 10
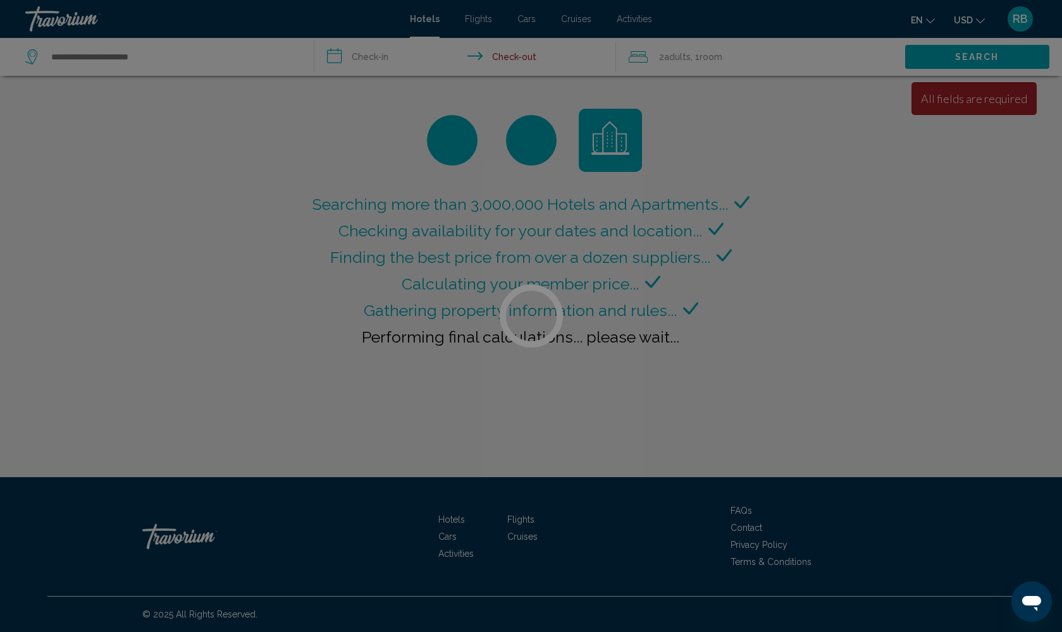
drag, startPoint x: 527, startPoint y: 22, endPoint x: 554, endPoint y: 23, distance: 27.2
click at [527, 22] on div at bounding box center [531, 316] width 1062 height 632
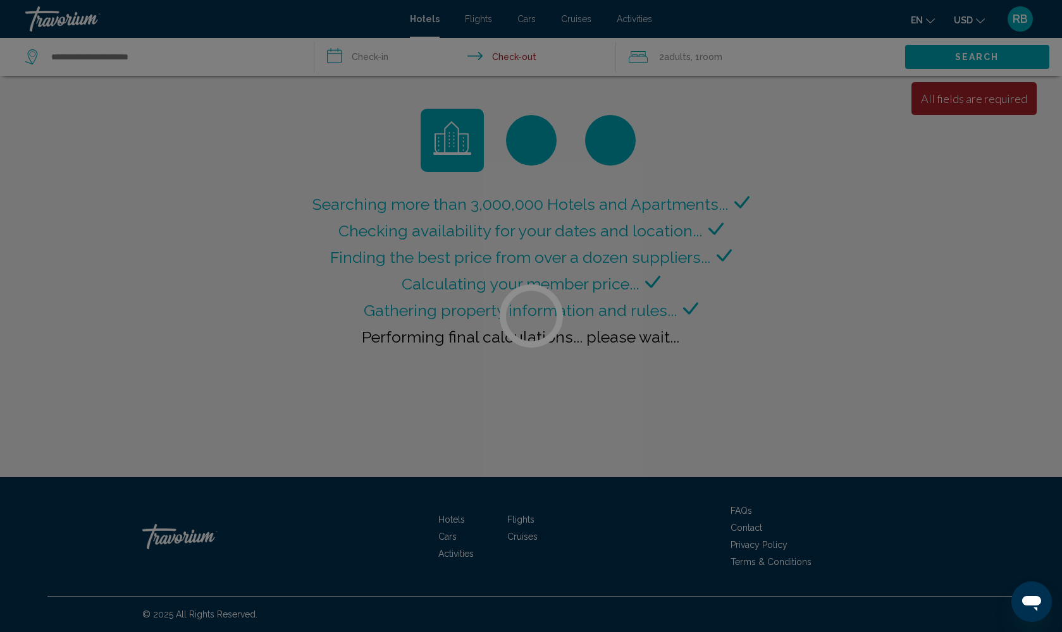
drag, startPoint x: 584, startPoint y: 25, endPoint x: 617, endPoint y: 23, distance: 32.9
click at [588, 24] on div at bounding box center [531, 316] width 1062 height 632
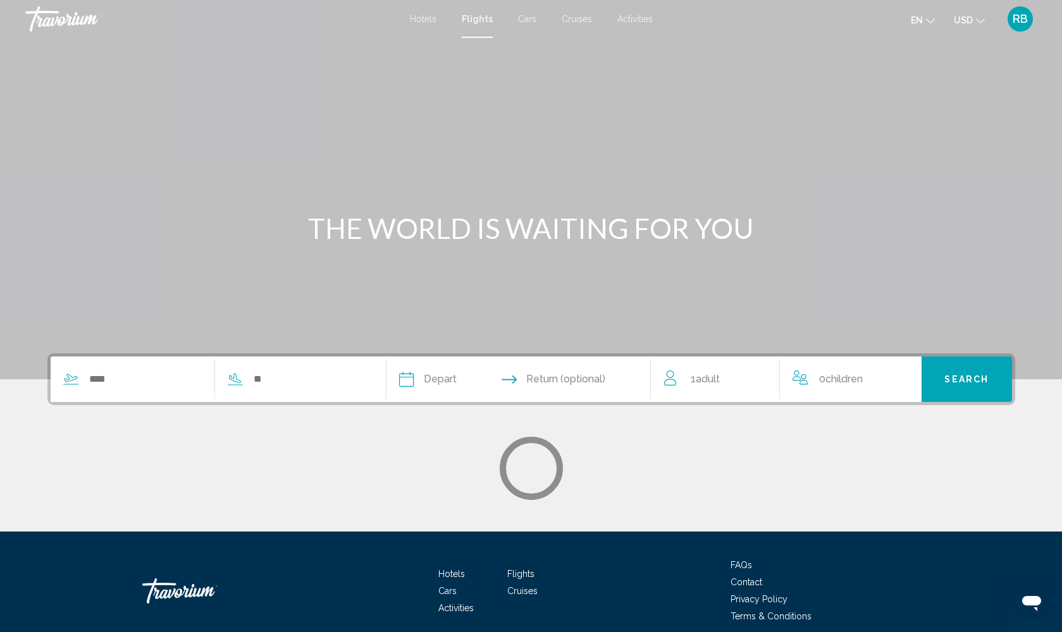
click at [639, 22] on span "Activities" at bounding box center [634, 19] width 35 height 10
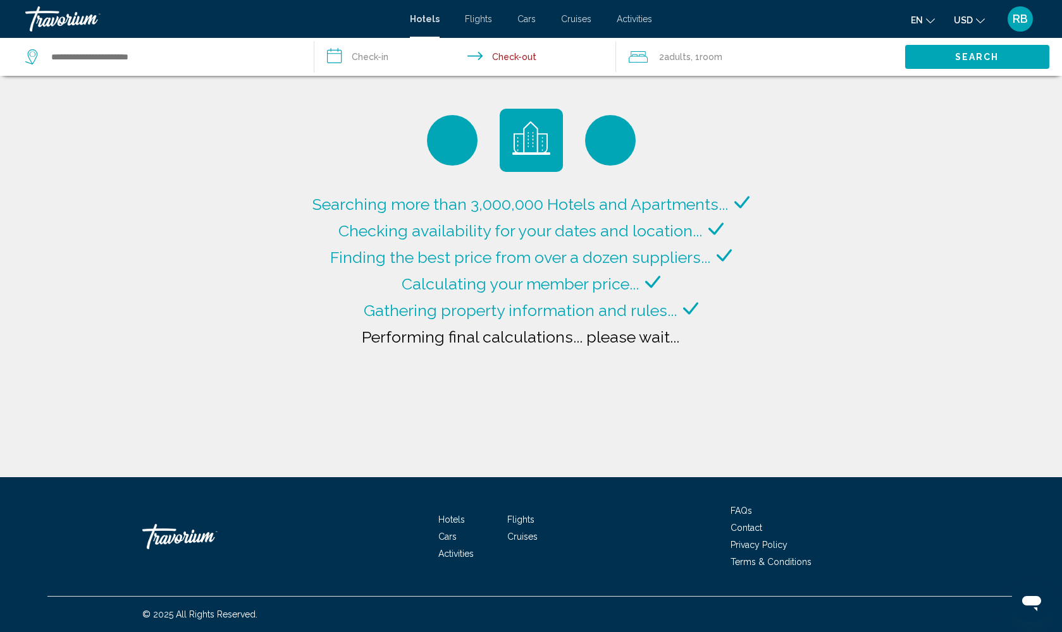
type input "**********"
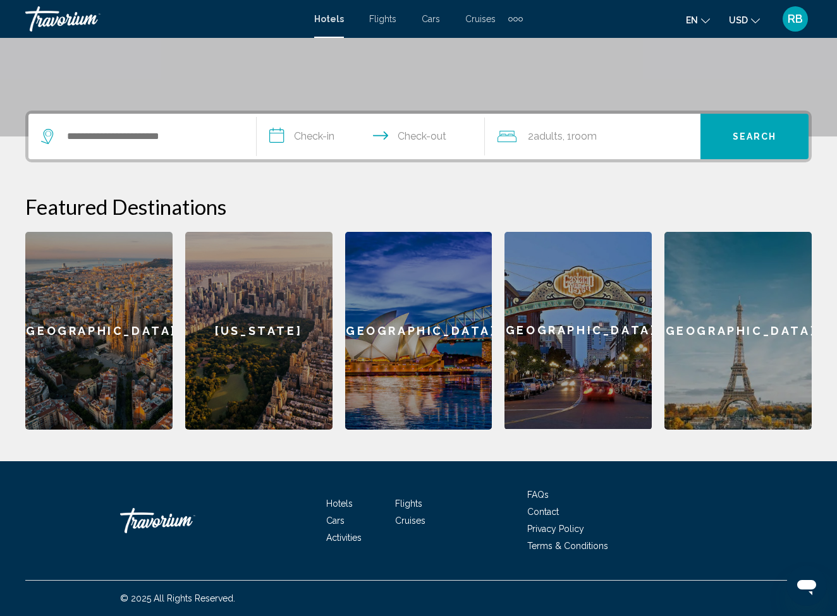
scroll to position [243, 0]
click at [422, 504] on span "Flights" at bounding box center [408, 504] width 27 height 10
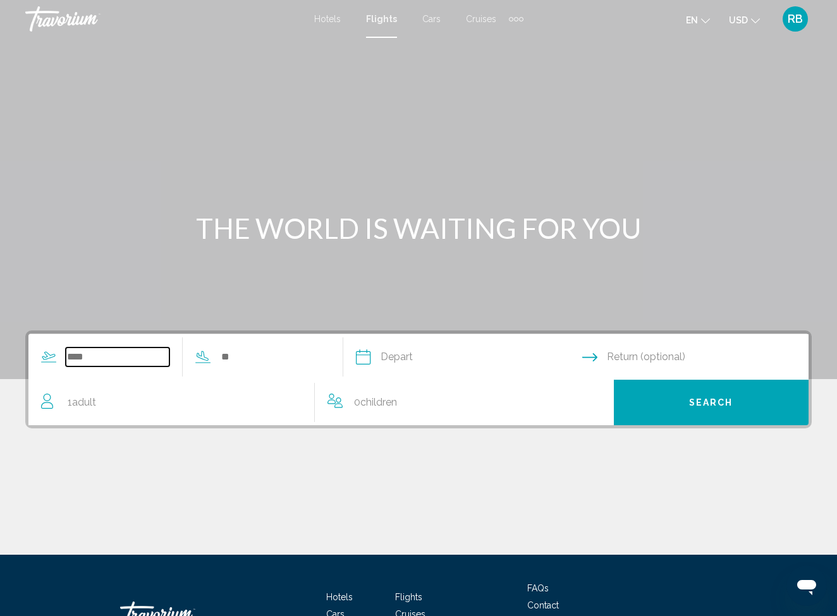
click at [87, 357] on input "Search widget" at bounding box center [118, 357] width 104 height 19
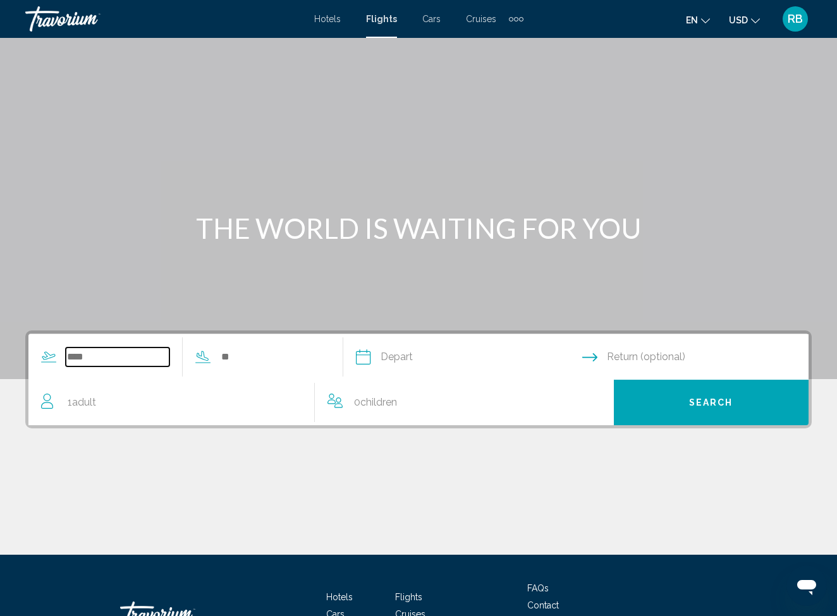
scroll to position [94, 0]
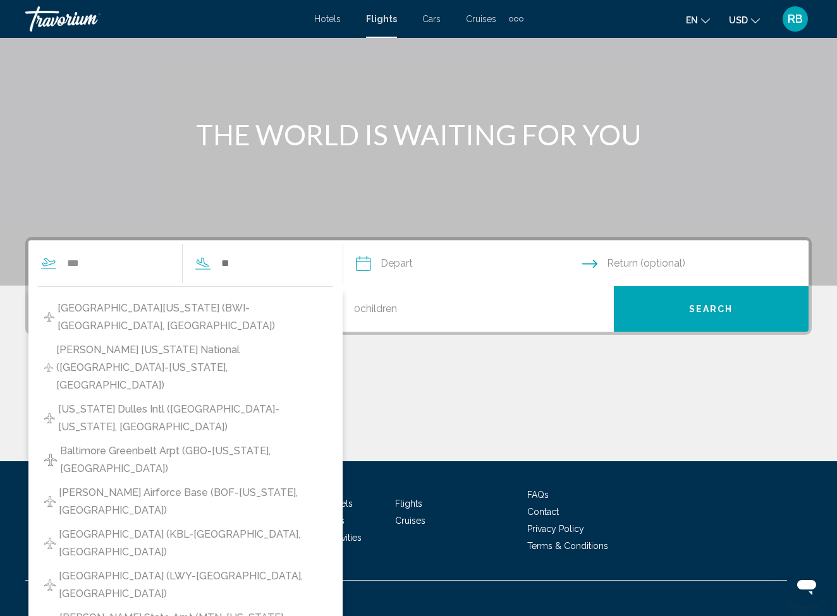
click at [129, 363] on span "[PERSON_NAME] [US_STATE] National ([GEOGRAPHIC_DATA]-[US_STATE], [GEOGRAPHIC_DA…" at bounding box center [191, 367] width 271 height 53
type input "**********"
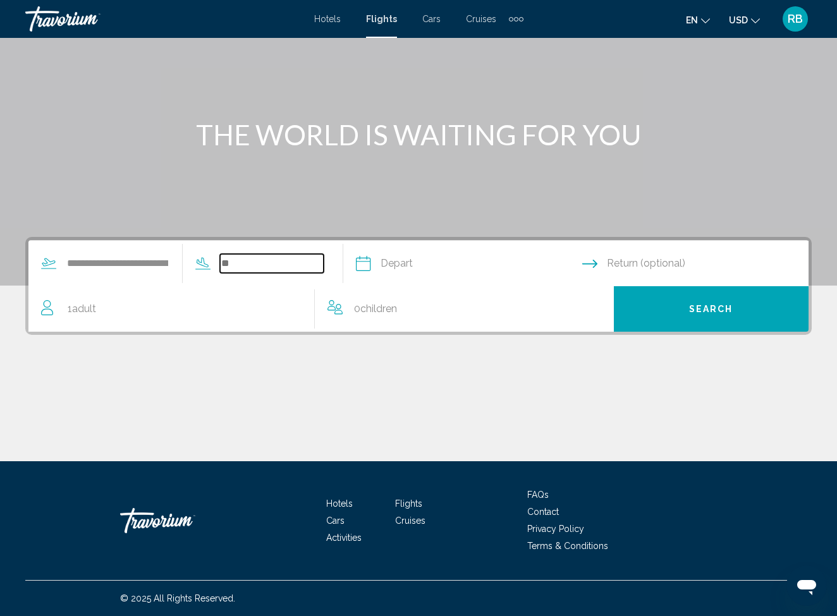
click at [259, 266] on input "Search widget" at bounding box center [272, 263] width 104 height 19
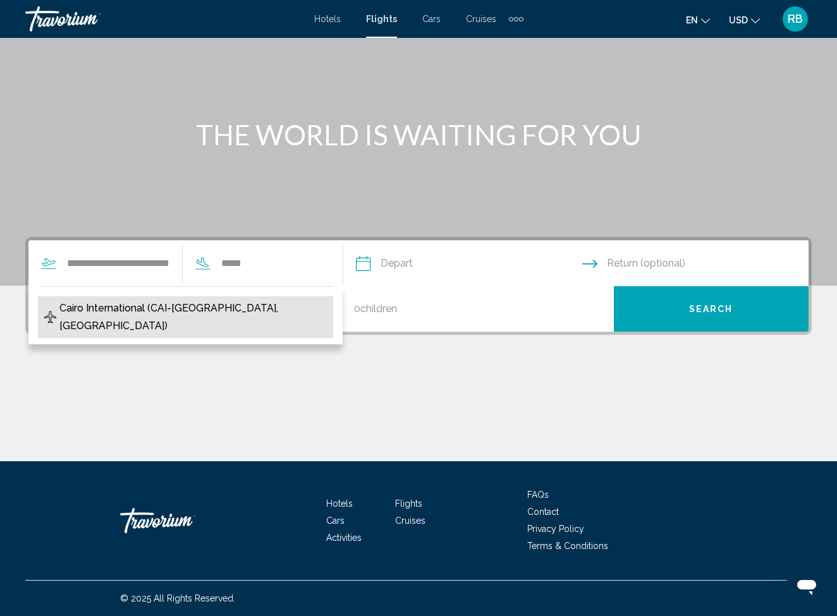
click at [201, 314] on span "Cairo International (CAI-[GEOGRAPHIC_DATA], [GEOGRAPHIC_DATA])" at bounding box center [192, 317] width 267 height 35
type input "**********"
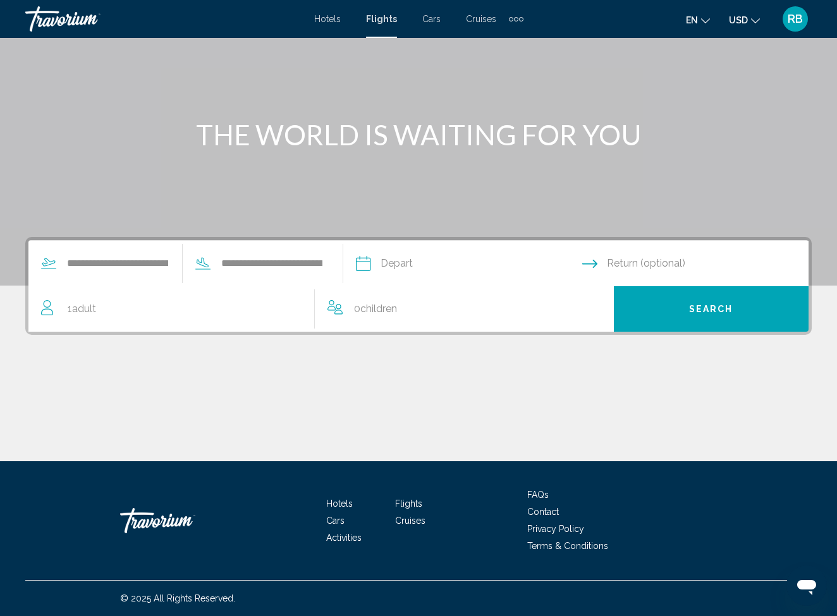
click at [450, 269] on input "Depart date" at bounding box center [468, 265] width 231 height 49
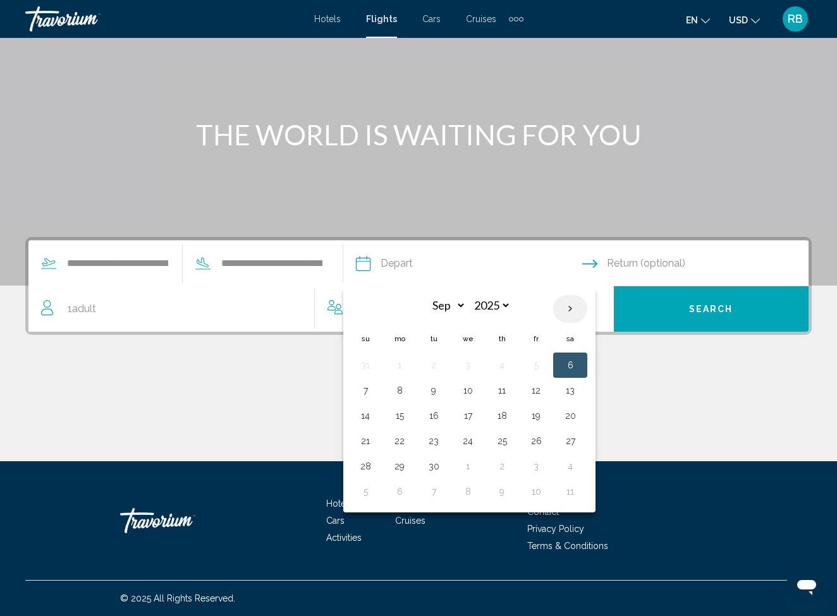
click at [587, 310] on th "Next month" at bounding box center [570, 309] width 34 height 28
click at [587, 311] on th "Next month" at bounding box center [570, 309] width 34 height 28
select select "**"
click at [478, 369] on button "3" at bounding box center [468, 366] width 20 height 18
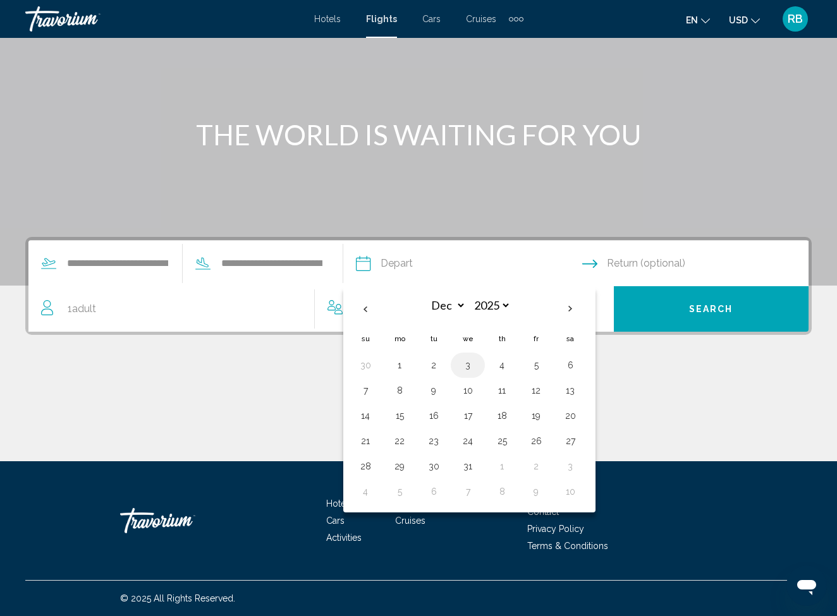
type input "**********"
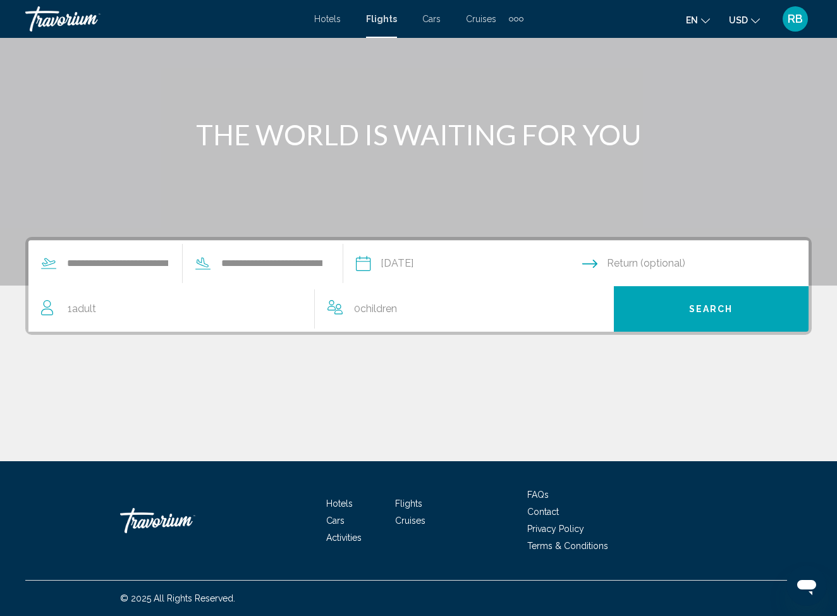
click at [71, 312] on span "1 Adult Adults" at bounding box center [82, 309] width 28 height 18
click at [298, 309] on icon "Increment adults" at bounding box center [295, 306] width 11 height 15
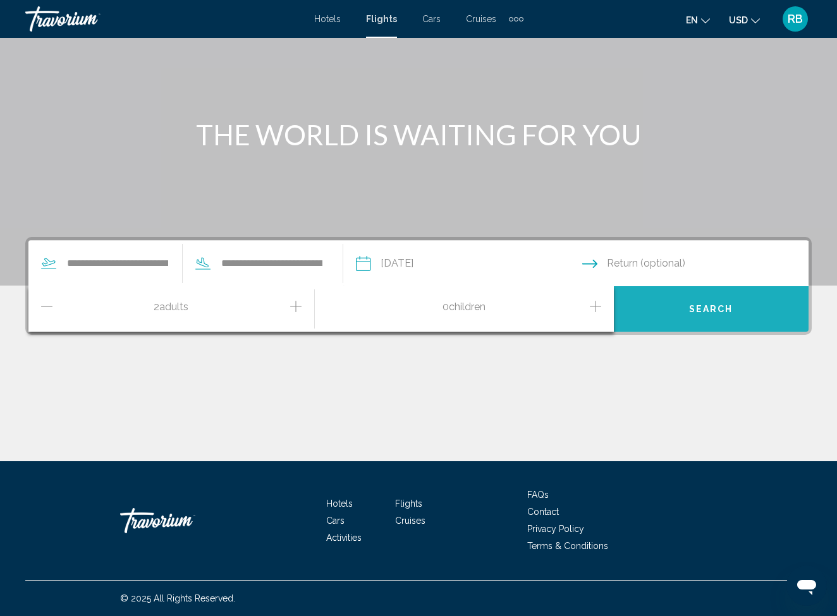
click at [708, 312] on span "Search" at bounding box center [711, 310] width 44 height 10
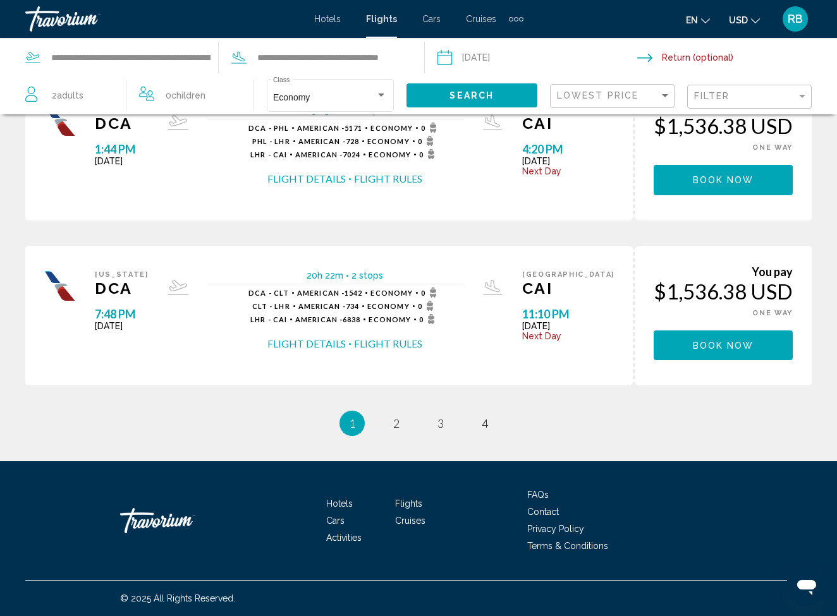
scroll to position [739, 0]
click at [351, 343] on span "Main content" at bounding box center [350, 344] width 2 height 2
click at [396, 424] on span "2" at bounding box center [396, 424] width 6 height 14
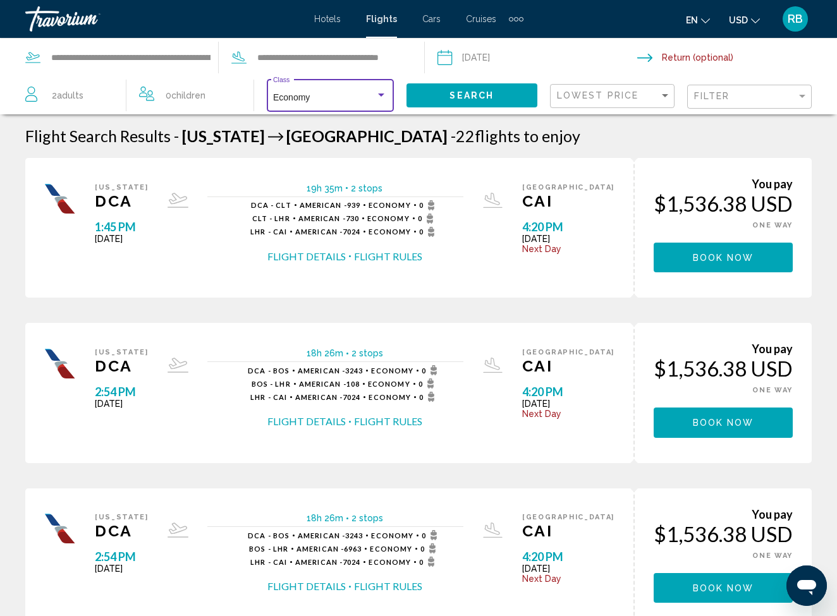
click at [385, 99] on div "Search widget" at bounding box center [381, 95] width 11 height 10
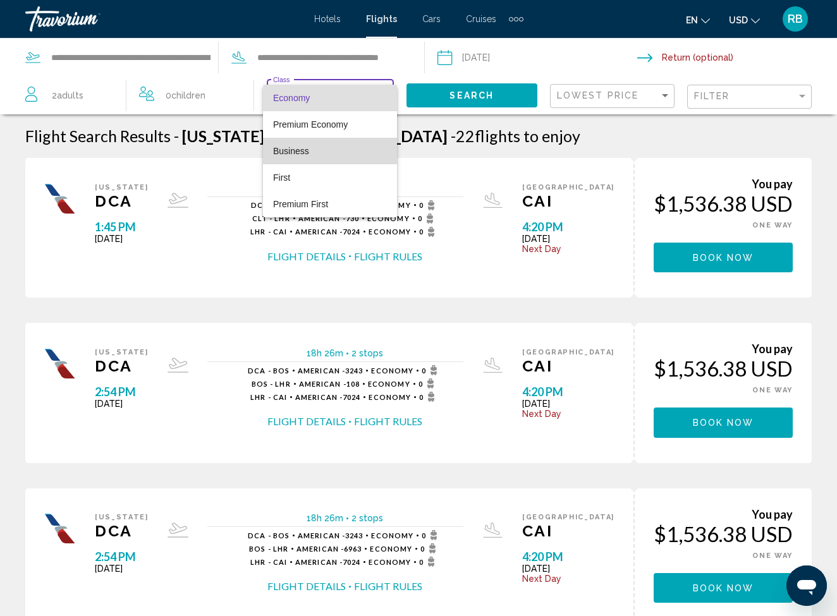
click at [312, 153] on span "Business" at bounding box center [330, 151] width 114 height 27
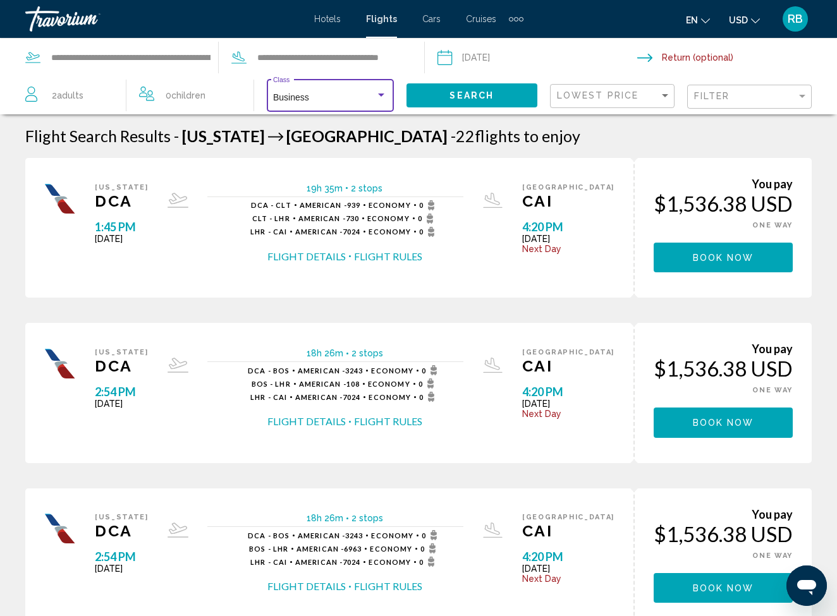
click at [379, 95] on div "Search widget" at bounding box center [381, 95] width 6 height 3
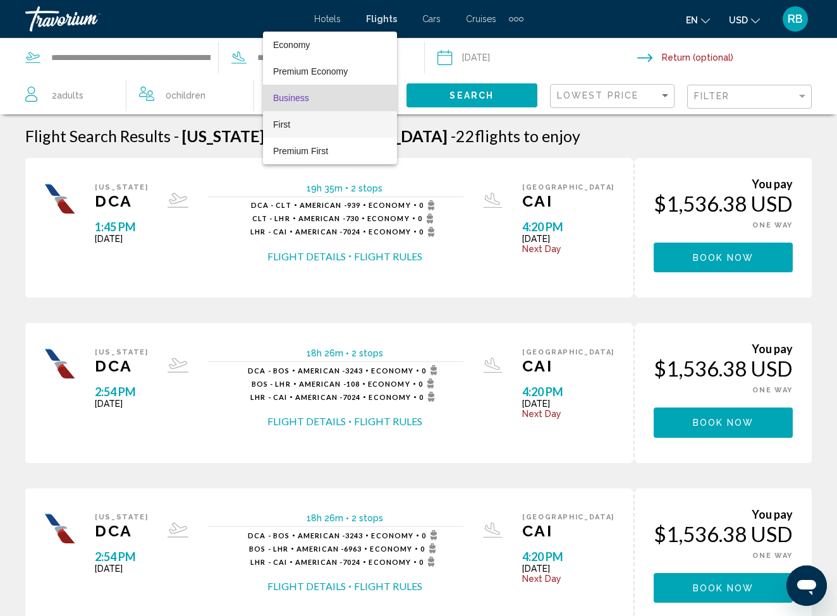
click at [288, 130] on span "First" at bounding box center [281, 124] width 17 height 10
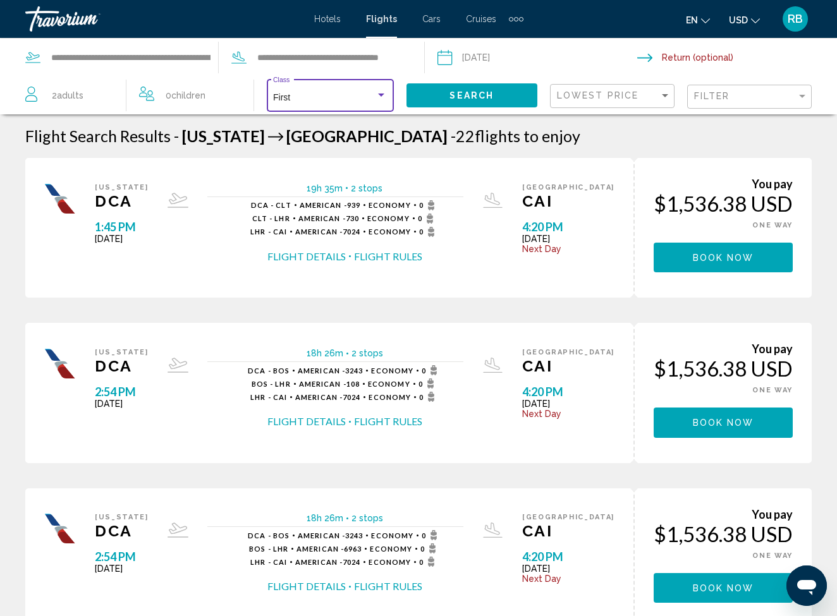
click at [384, 95] on div "Search widget" at bounding box center [381, 95] width 11 height 10
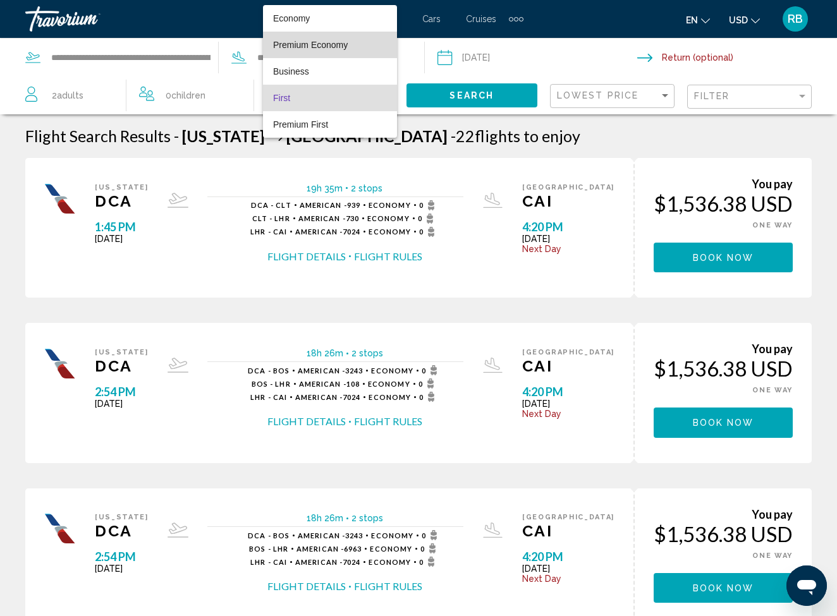
click at [334, 49] on span "Premium Economy" at bounding box center [310, 45] width 75 height 10
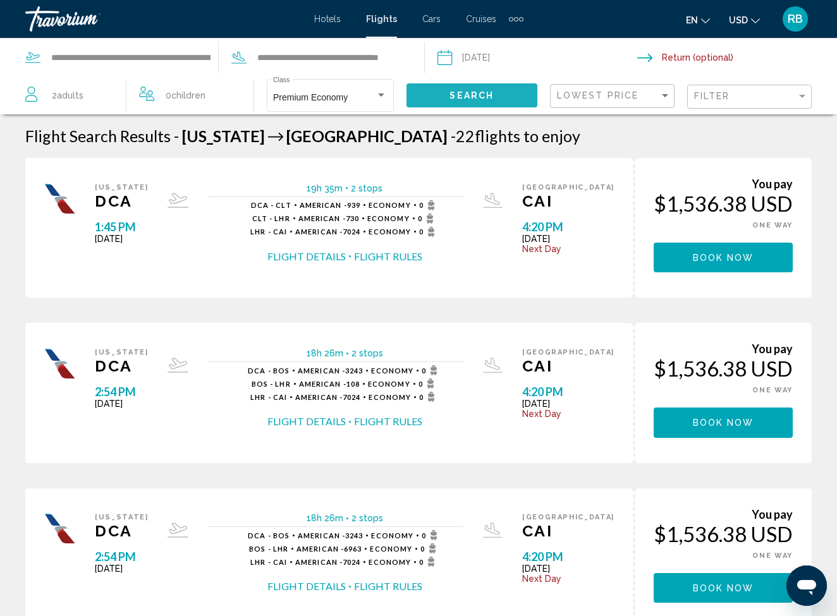
click at [477, 97] on span "Search" at bounding box center [472, 96] width 44 height 10
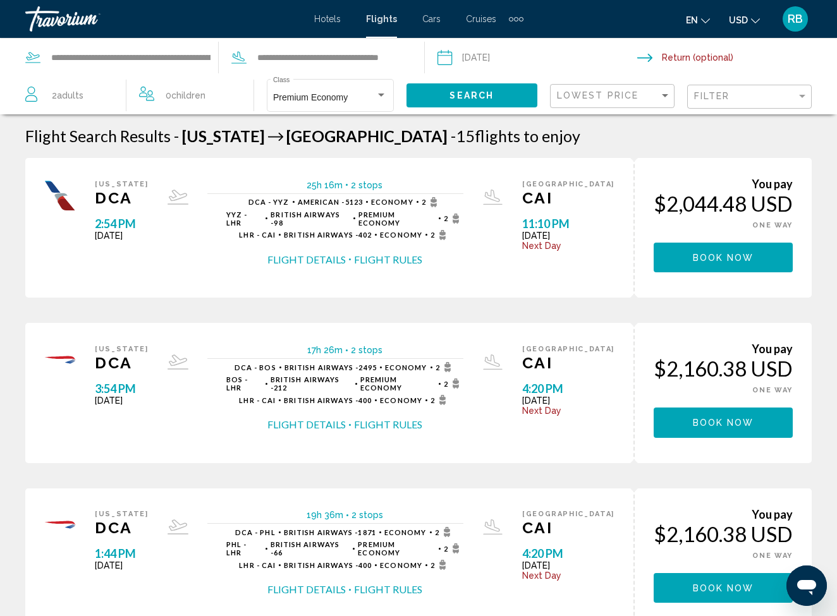
click at [703, 54] on input "Return date" at bounding box center [739, 60] width 205 height 42
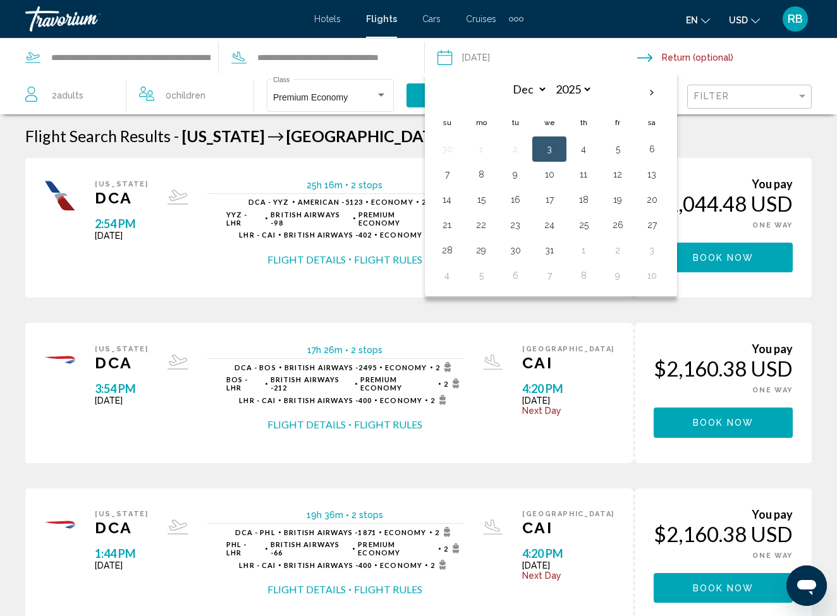
click at [694, 58] on input "Return date" at bounding box center [739, 60] width 205 height 42
click at [656, 58] on input "Return date" at bounding box center [739, 60] width 205 height 42
drag, startPoint x: 650, startPoint y: 60, endPoint x: 674, endPoint y: 58, distance: 24.2
click at [668, 59] on input "Return date" at bounding box center [739, 60] width 205 height 42
click at [649, 149] on button "6" at bounding box center [652, 149] width 20 height 18
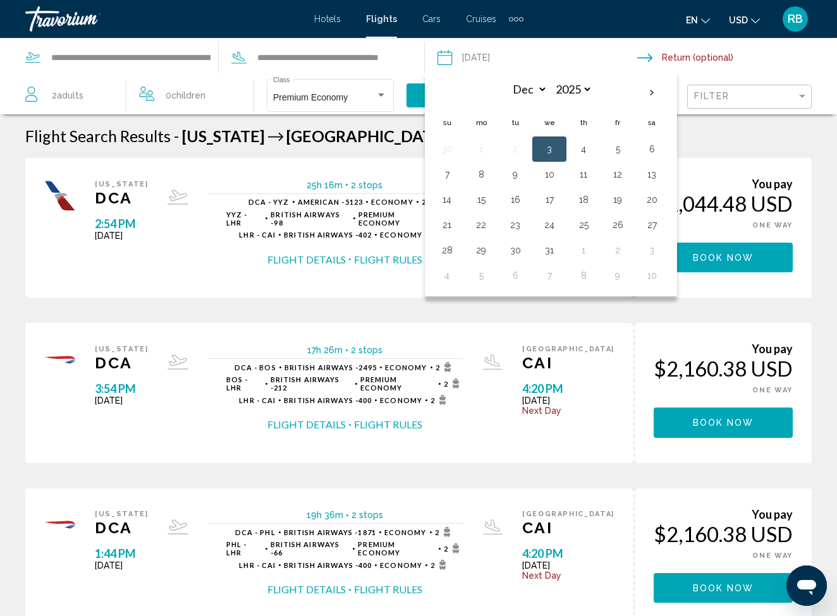
type input "**********"
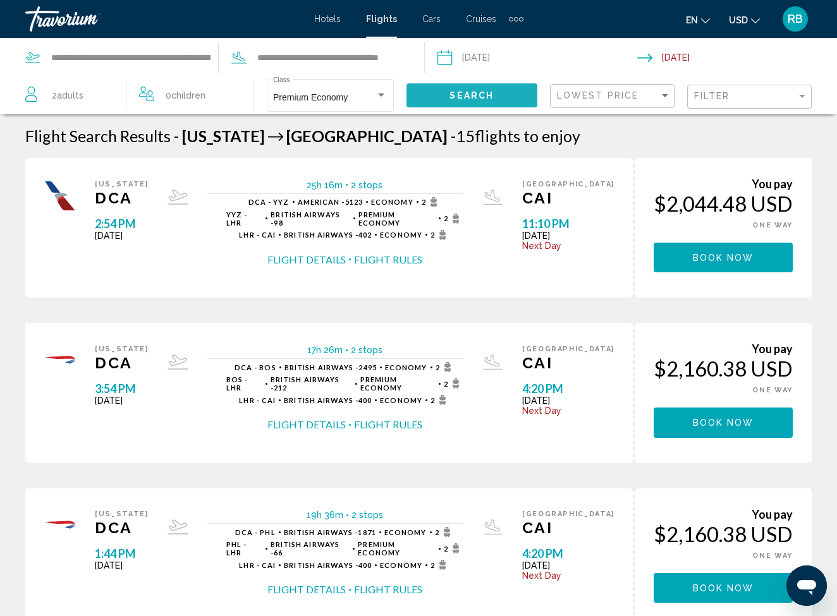
click at [473, 95] on span "Search" at bounding box center [472, 96] width 44 height 10
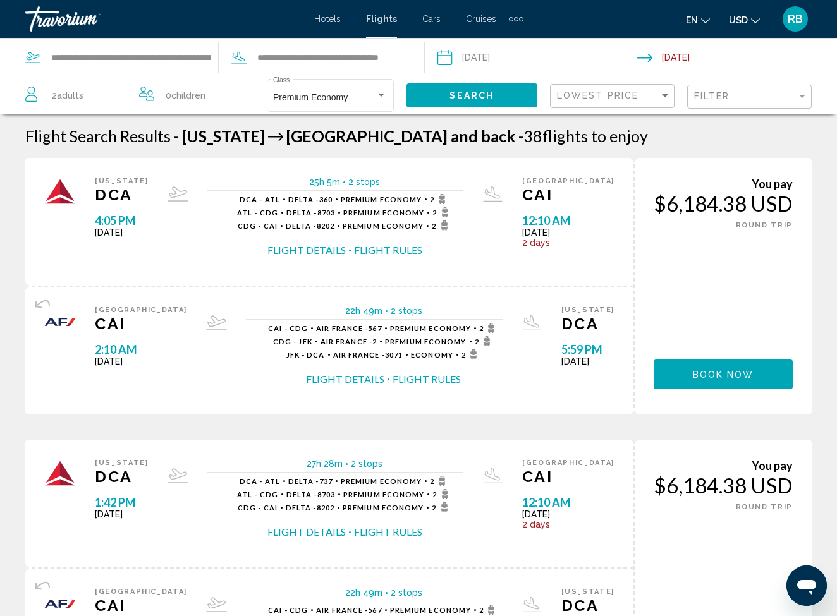
click at [451, 142] on span "and back" at bounding box center [483, 135] width 64 height 19
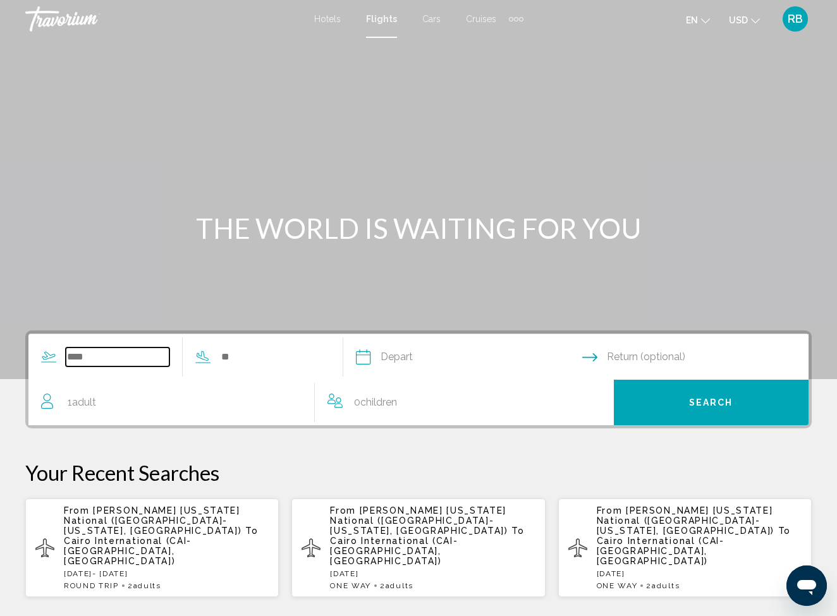
drag, startPoint x: 73, startPoint y: 364, endPoint x: 142, endPoint y: 365, distance: 68.9
click at [78, 364] on input "Search widget" at bounding box center [118, 357] width 104 height 19
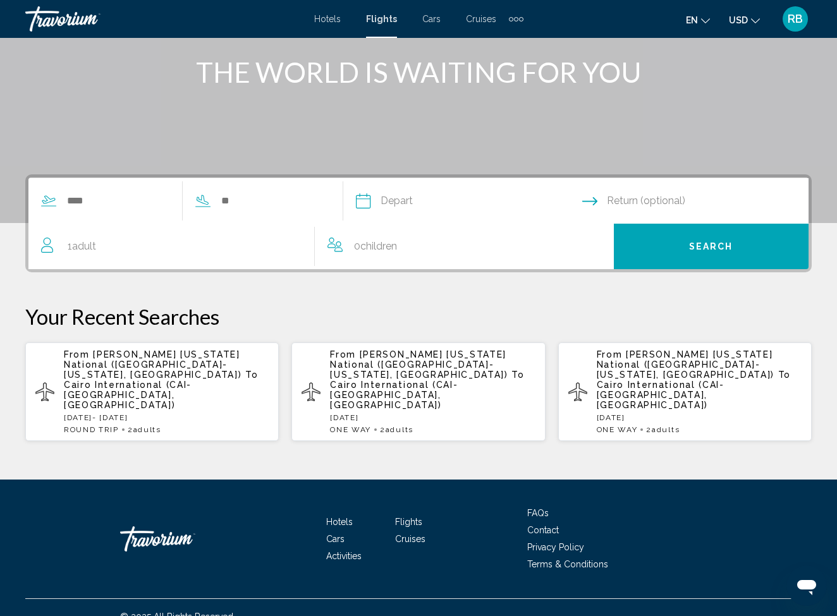
click at [448, 199] on input "Depart date" at bounding box center [468, 202] width 231 height 49
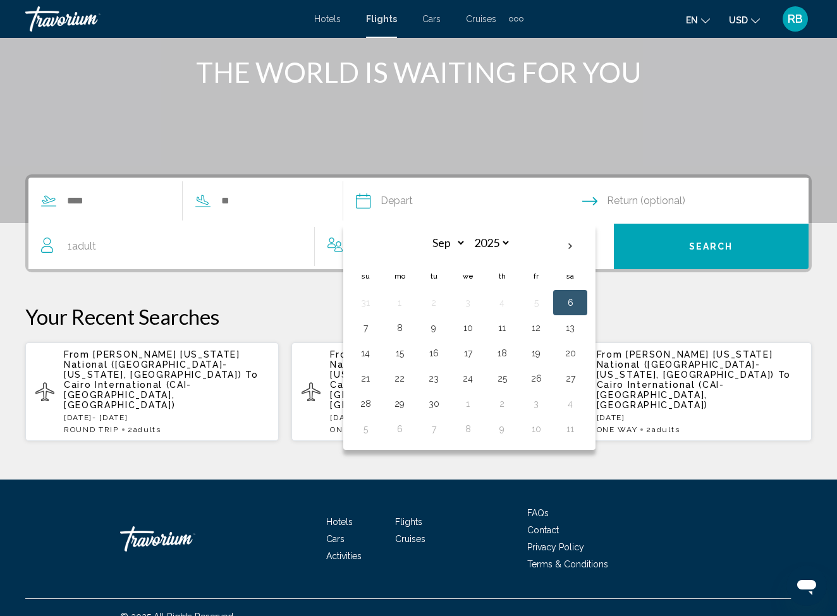
click at [677, 204] on span "Return (optional)" at bounding box center [646, 201] width 78 height 18
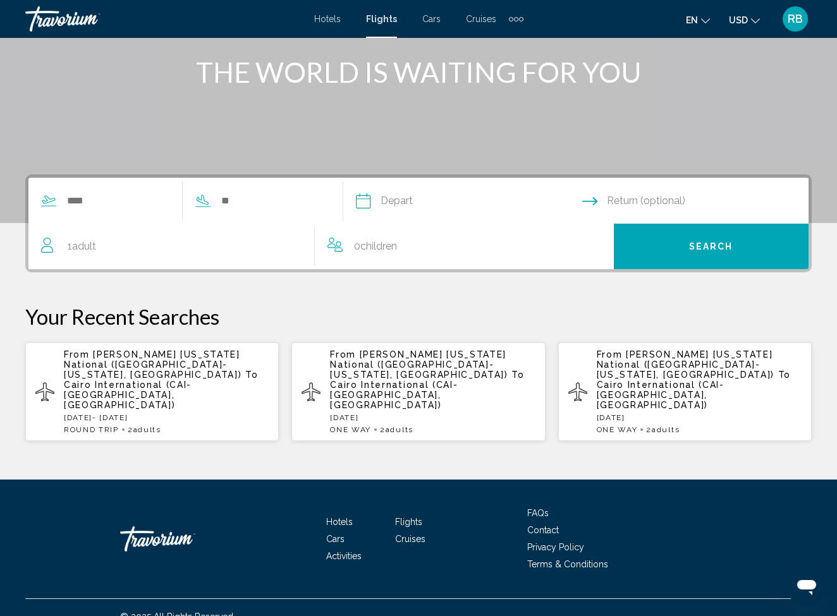
click at [62, 205] on div "Search widget" at bounding box center [105, 201] width 154 height 19
click at [350, 544] on ul "Hotels Flights Cars Cruises Activities" at bounding box center [395, 539] width 138 height 51
click at [338, 534] on span "Cars" at bounding box center [335, 539] width 18 height 10
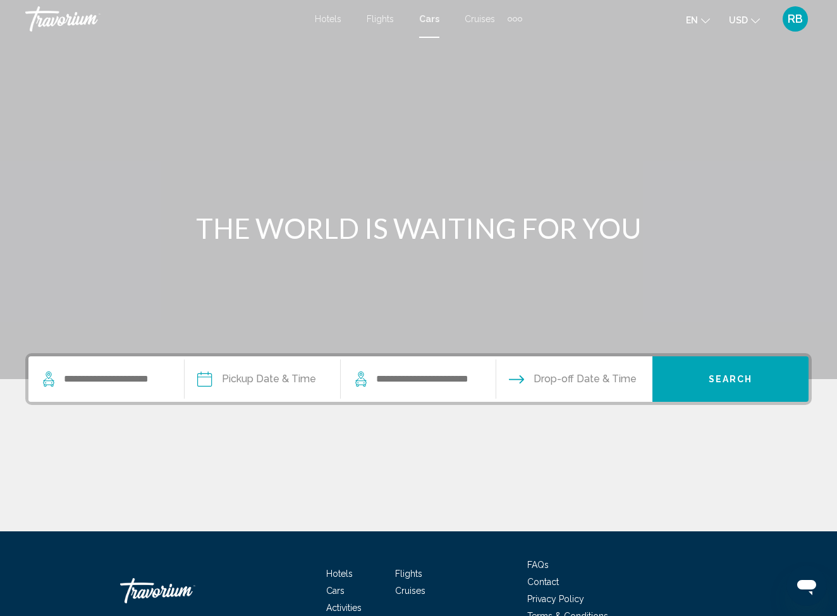
click at [409, 572] on span "Flights" at bounding box center [408, 574] width 27 height 10
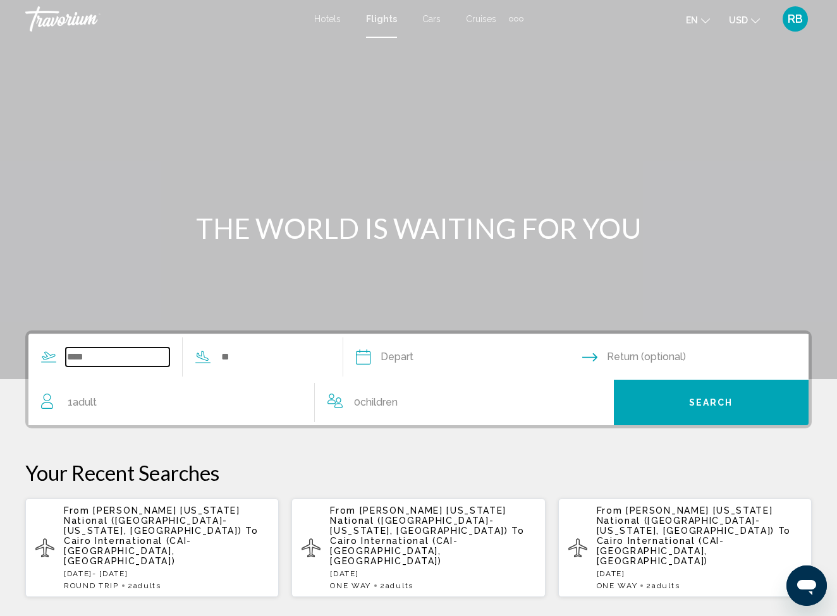
click at [72, 359] on input "Search widget" at bounding box center [118, 357] width 104 height 19
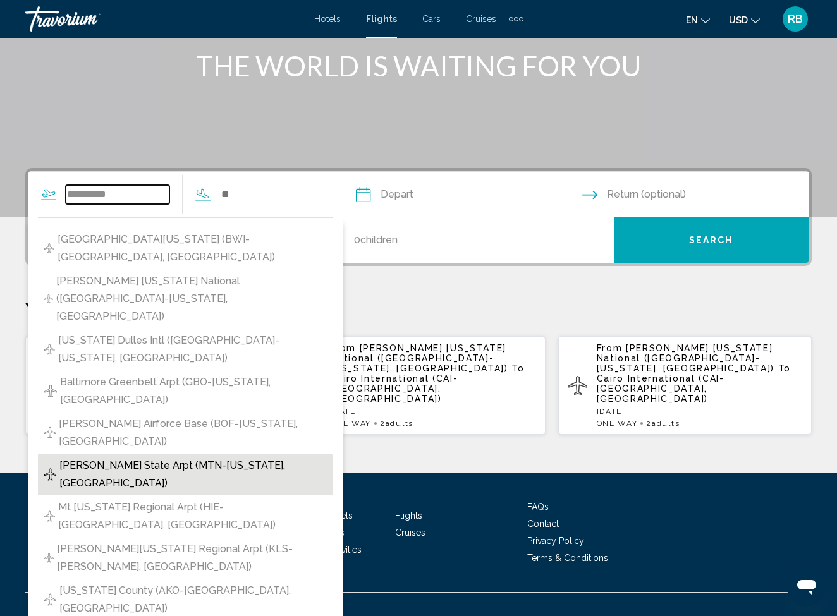
scroll to position [162, 0]
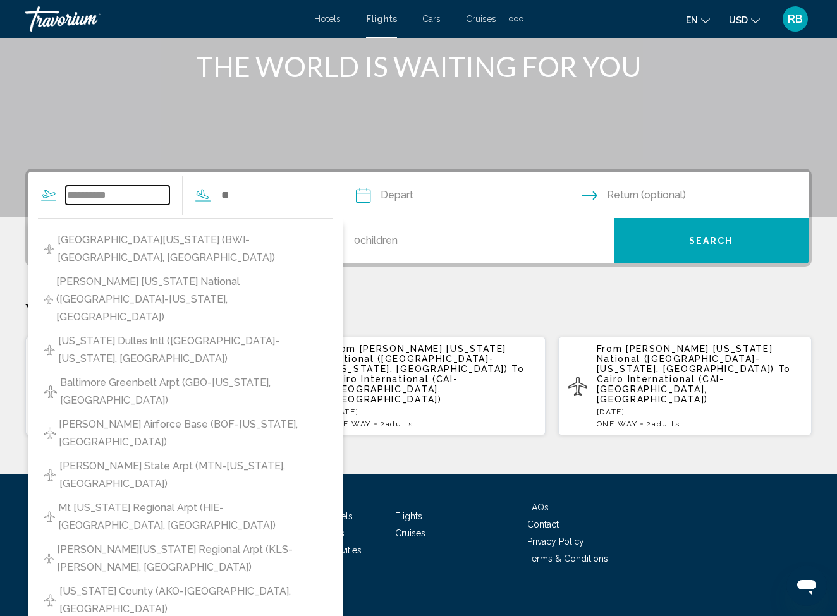
type input "**********"
click at [450, 474] on div "Hotels Flights Cars Cruises Activities FAQs Contact Privacy Policy Terms & Cond…" at bounding box center [418, 533] width 787 height 119
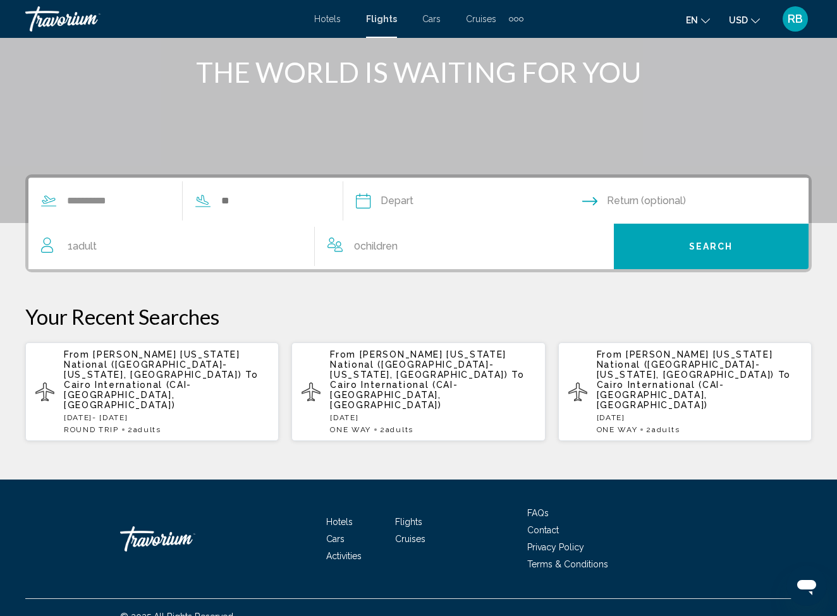
click at [431, 21] on span "Cars" at bounding box center [431, 19] width 18 height 10
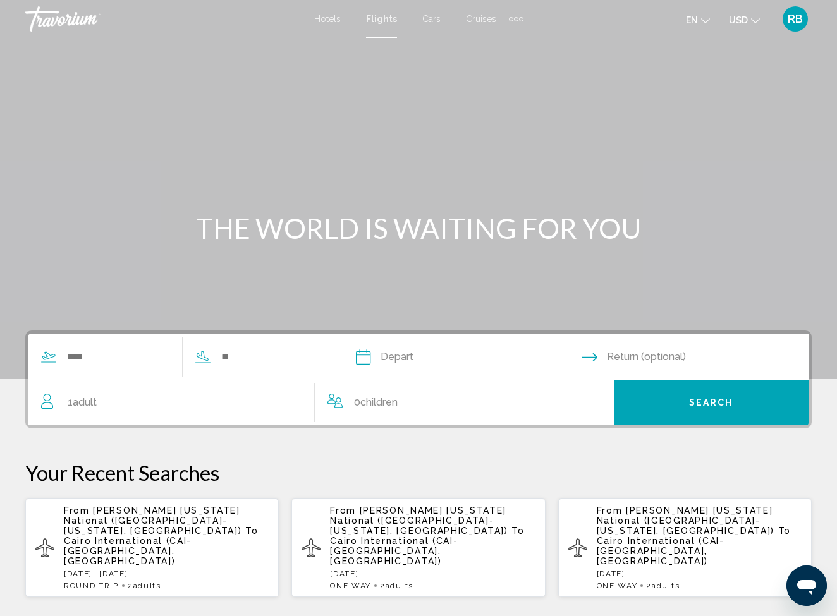
click at [511, 19] on div "Extra navigation items" at bounding box center [511, 19] width 4 height 4
drag, startPoint x: 514, startPoint y: 48, endPoint x: 498, endPoint y: 41, distance: 17.8
click at [513, 46] on link "Activities" at bounding box center [496, 42] width 48 height 23
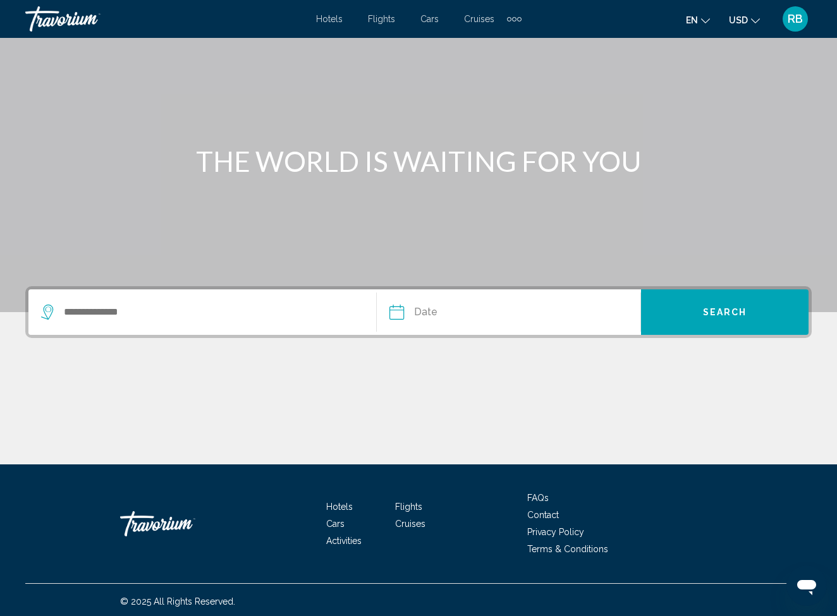
scroll to position [70, 0]
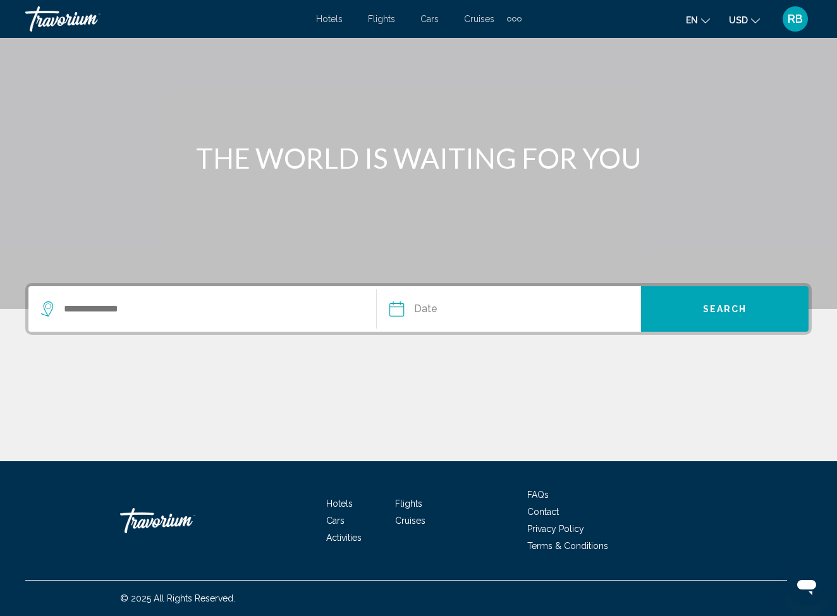
click at [386, 22] on span "Flights" at bounding box center [381, 19] width 27 height 10
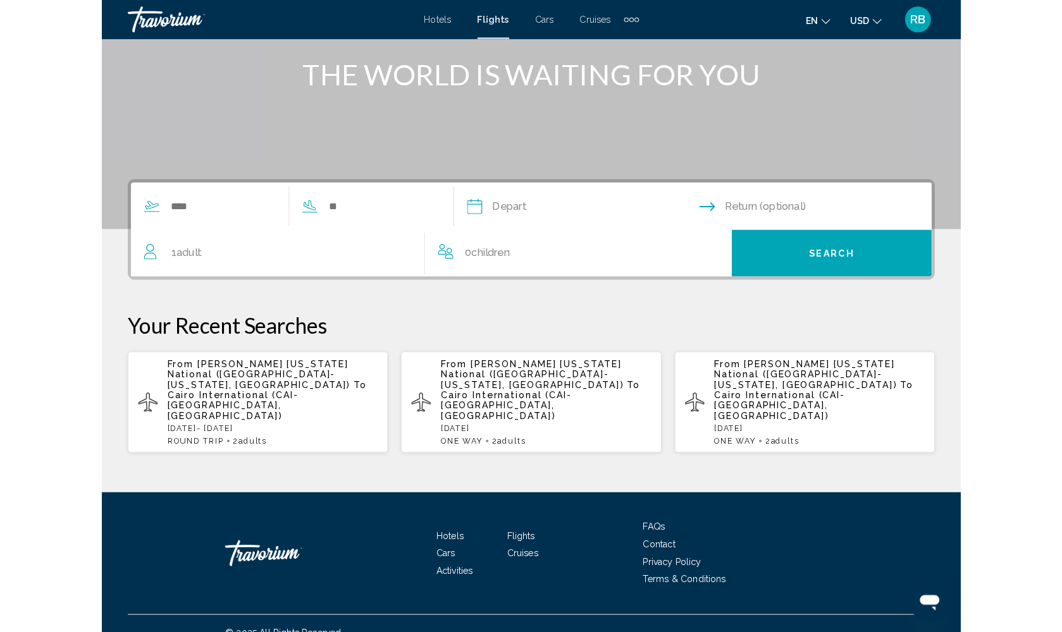
scroll to position [107, 0]
